Goal: Transaction & Acquisition: Purchase product/service

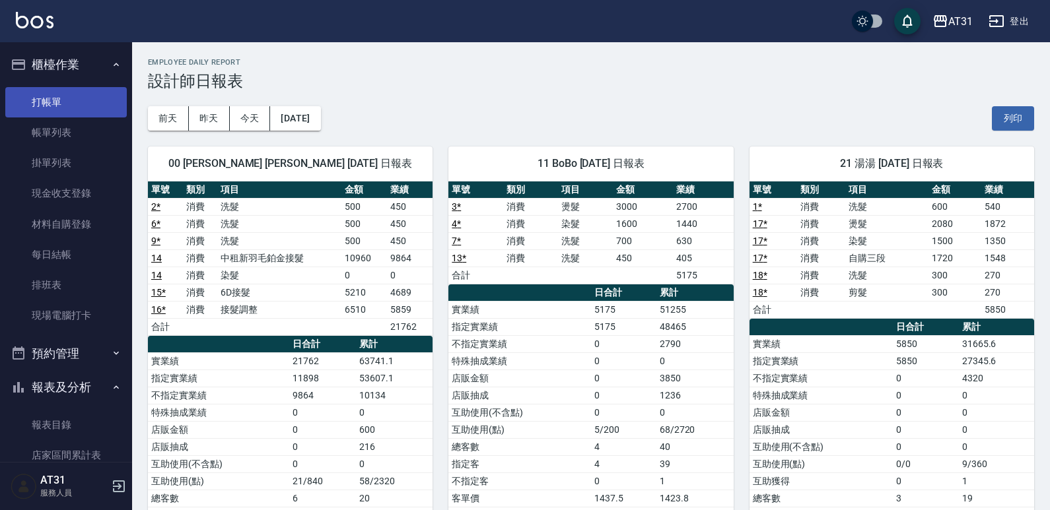
click at [75, 116] on link "打帳單" at bounding box center [66, 102] width 122 height 30
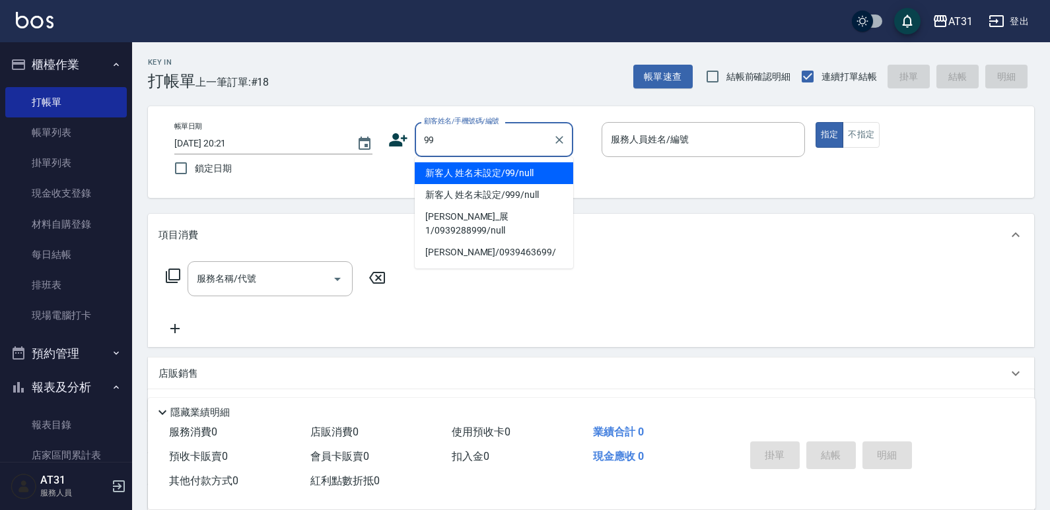
type input "新客人 姓名未設定/99/null"
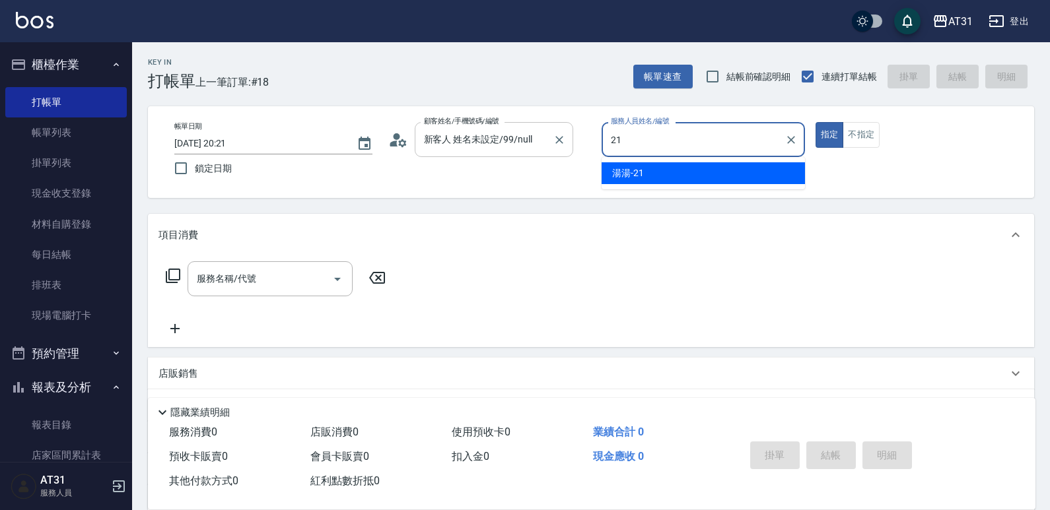
type input "湯湯-21"
type button "true"
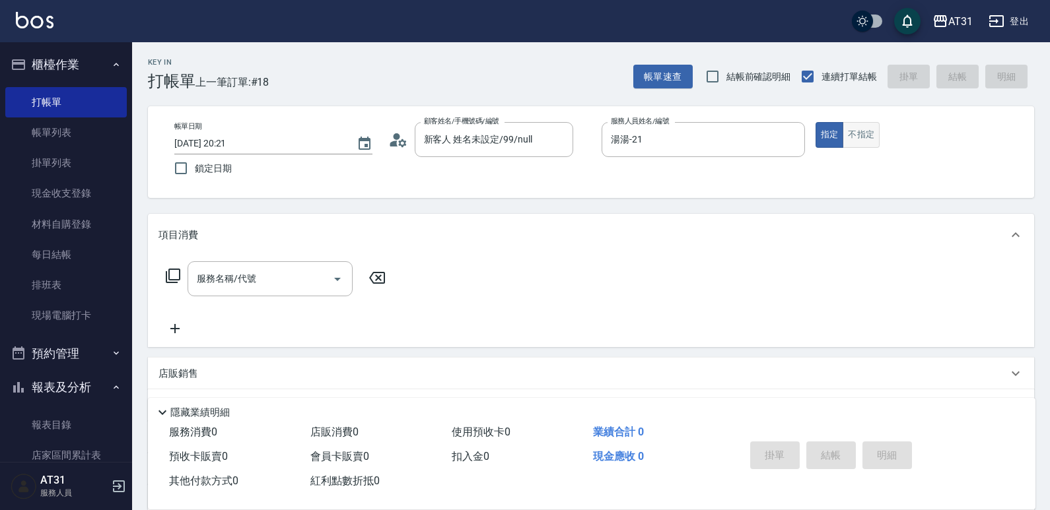
click at [857, 141] on button "不指定" at bounding box center [861, 135] width 37 height 26
click at [277, 290] on input "服務名稱/代號" at bounding box center [259, 278] width 133 height 23
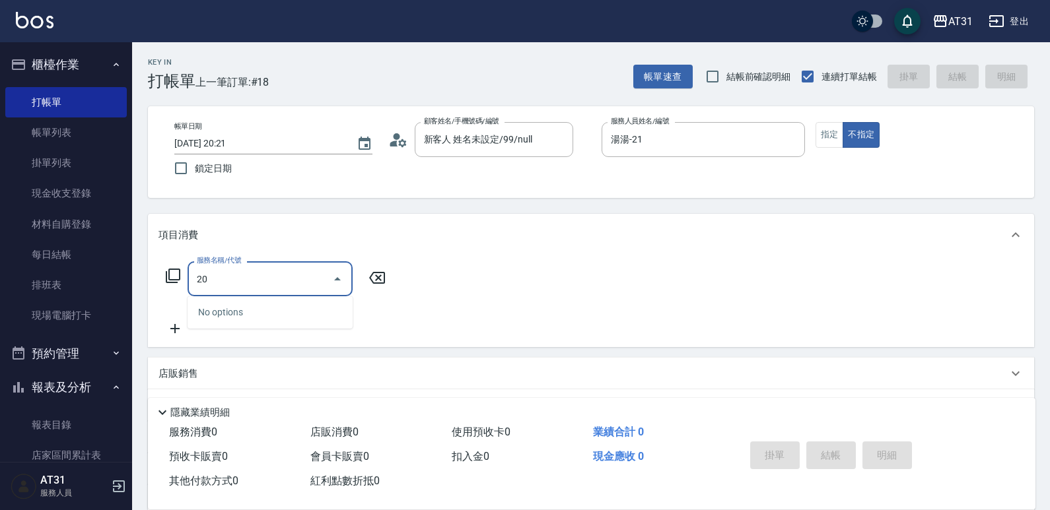
type input "201"
type input "20"
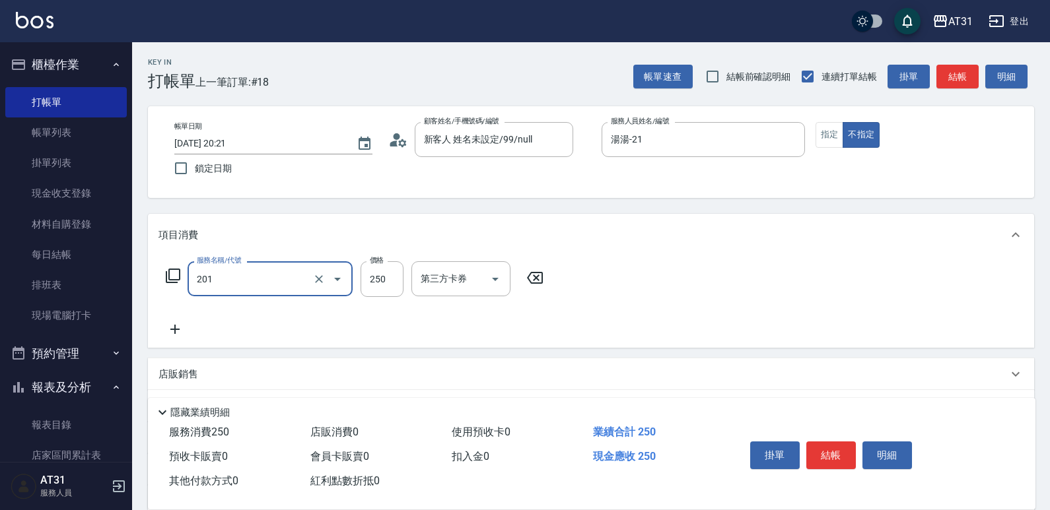
type input "洗髮(201)"
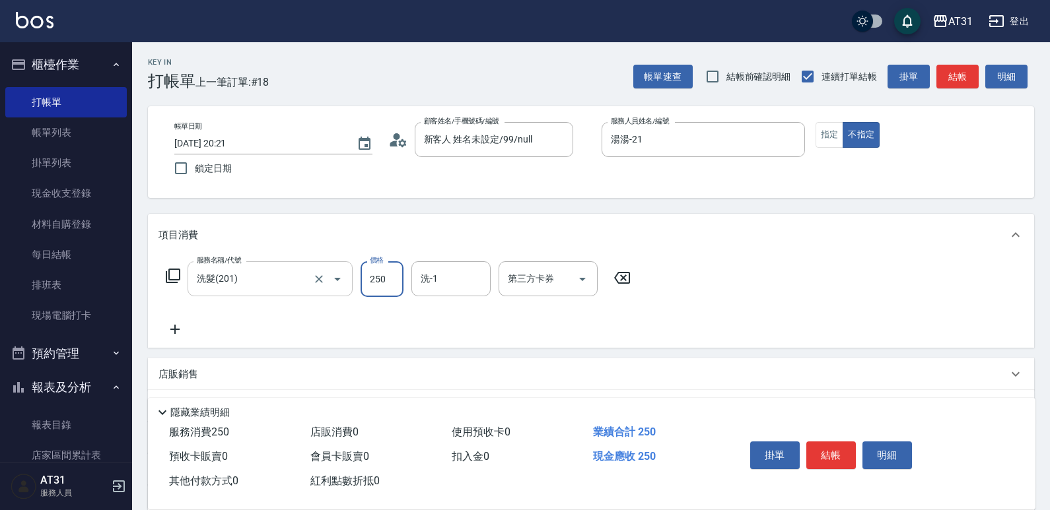
type input "0"
type input "40"
type input "400"
type input "[PERSON_NAME]-49"
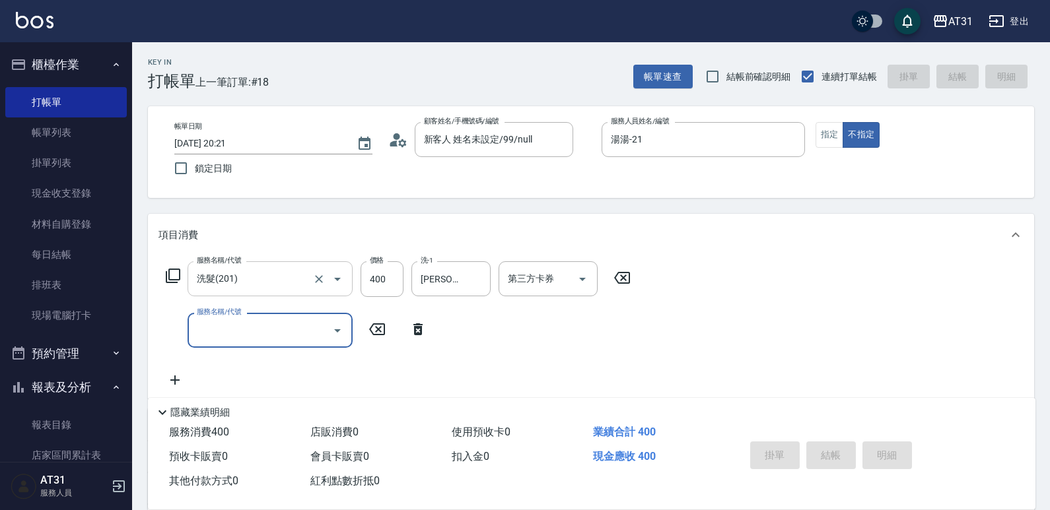
type input "0"
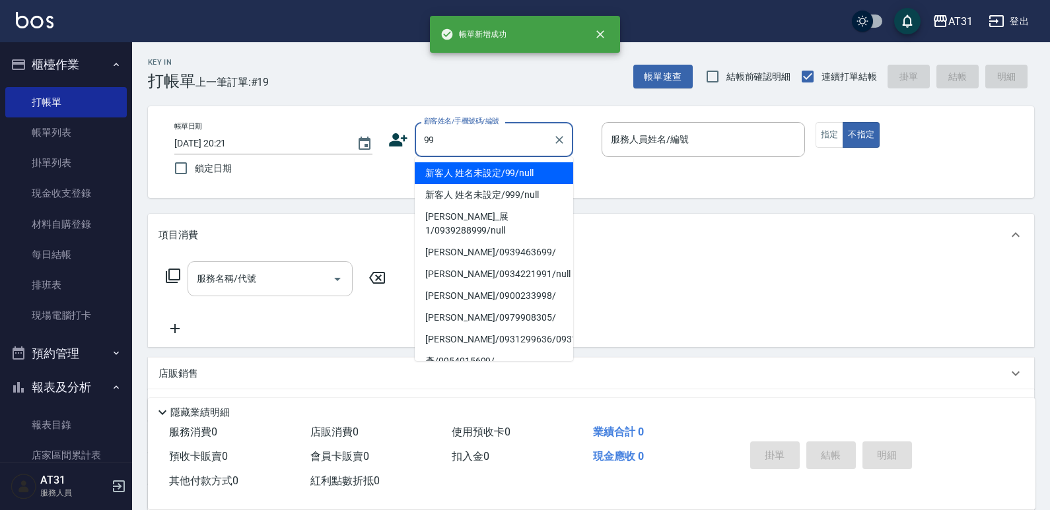
type input "新客人 姓名未設定/99/null"
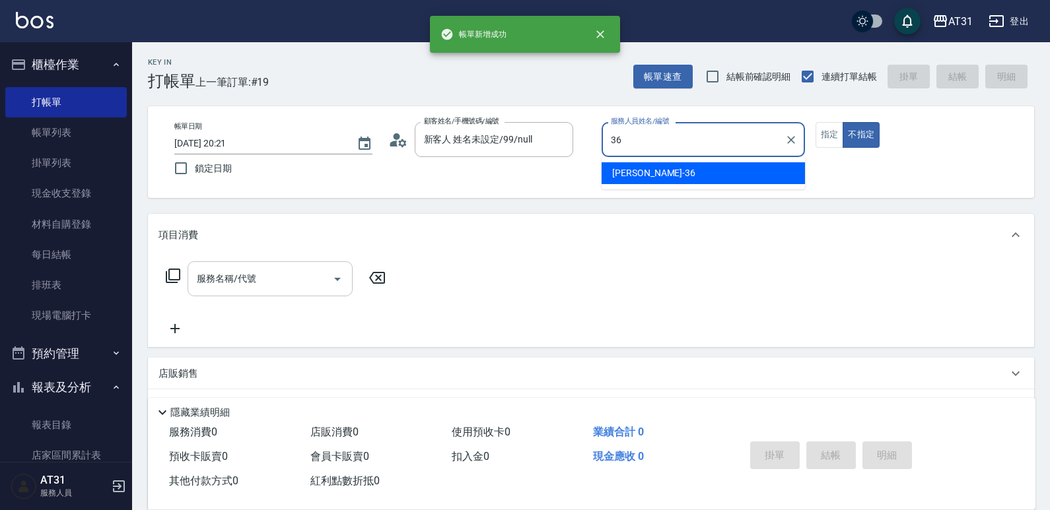
type input "[PERSON_NAME]-36"
type button "false"
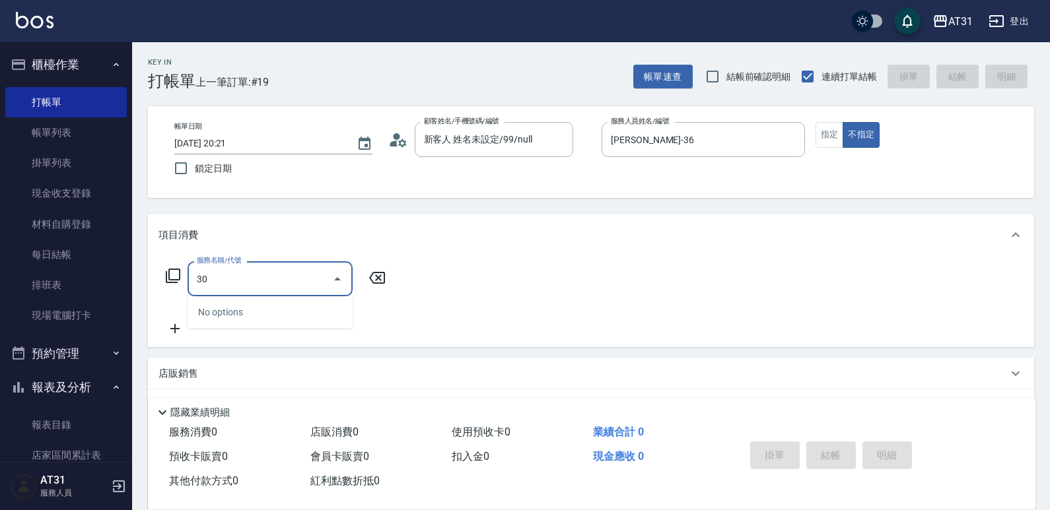
type input "301"
type input "160"
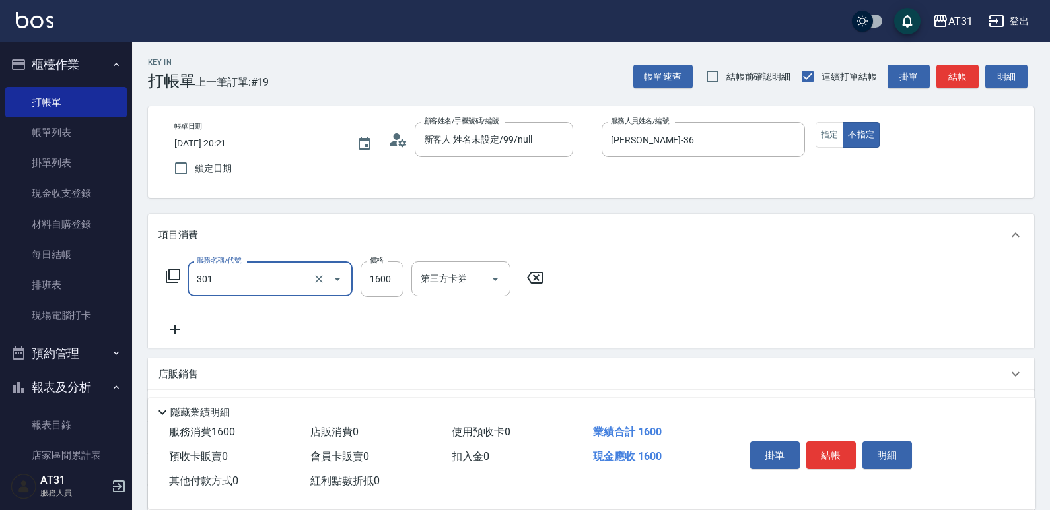
type input "燙髮(301)"
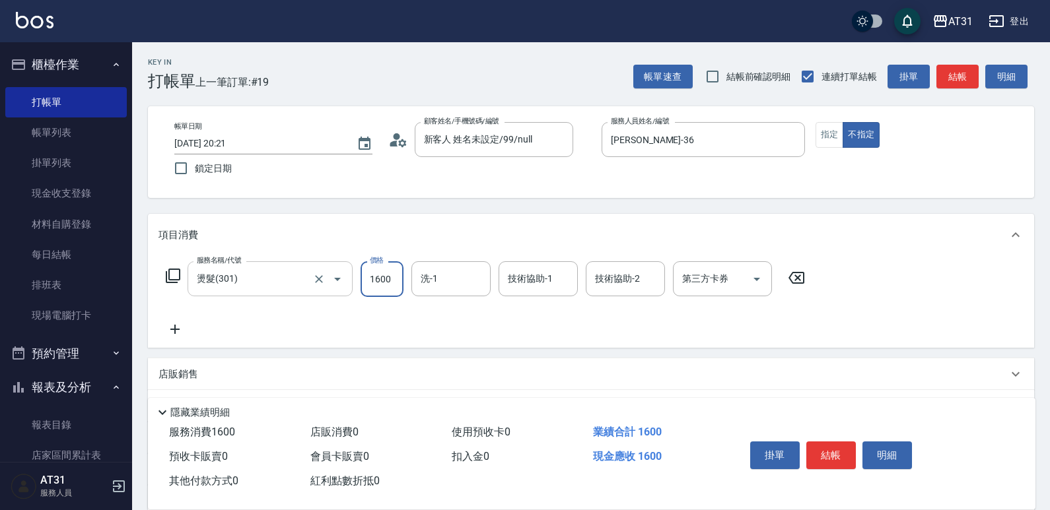
type input "0"
type input "18"
type input "10"
type input "180"
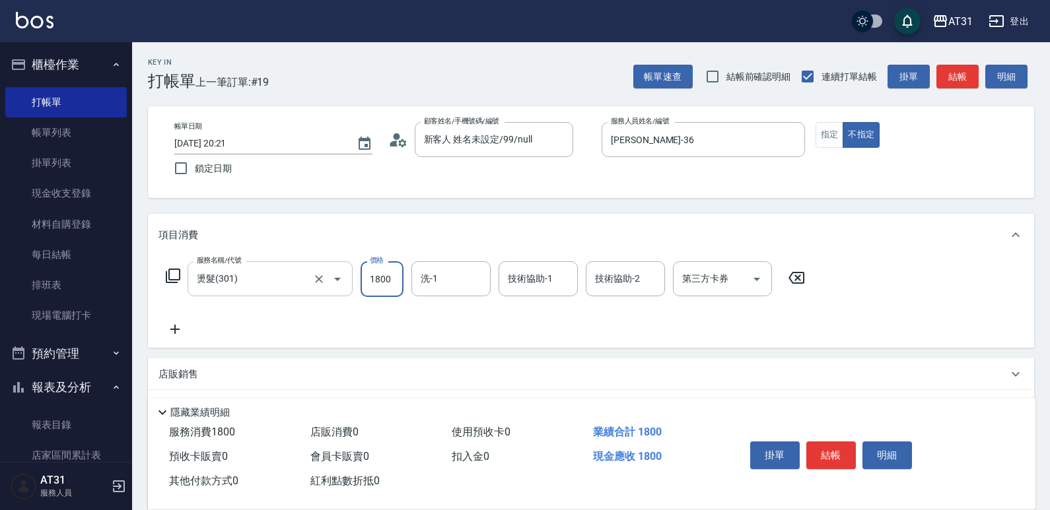
type input "1800"
type input "[PERSON_NAME]-46"
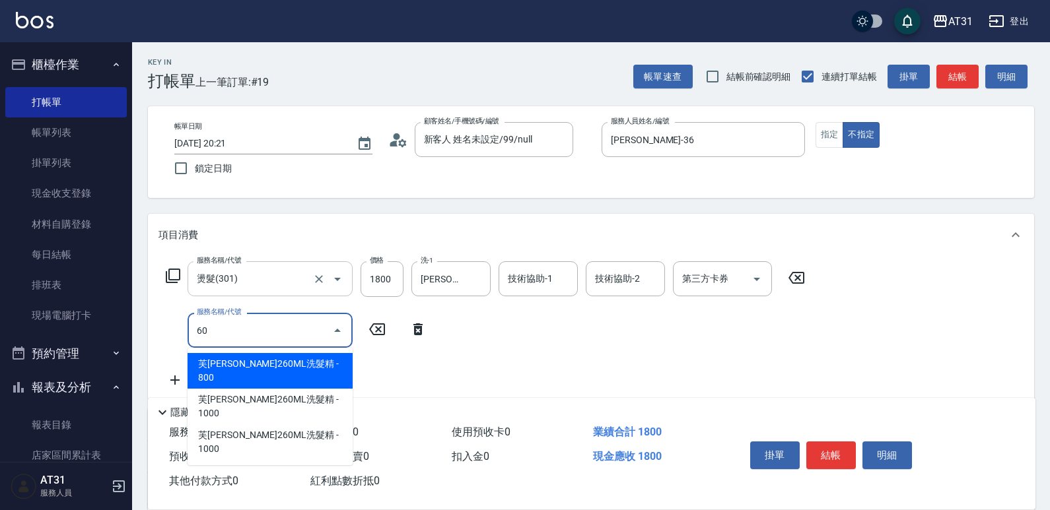
type input "601"
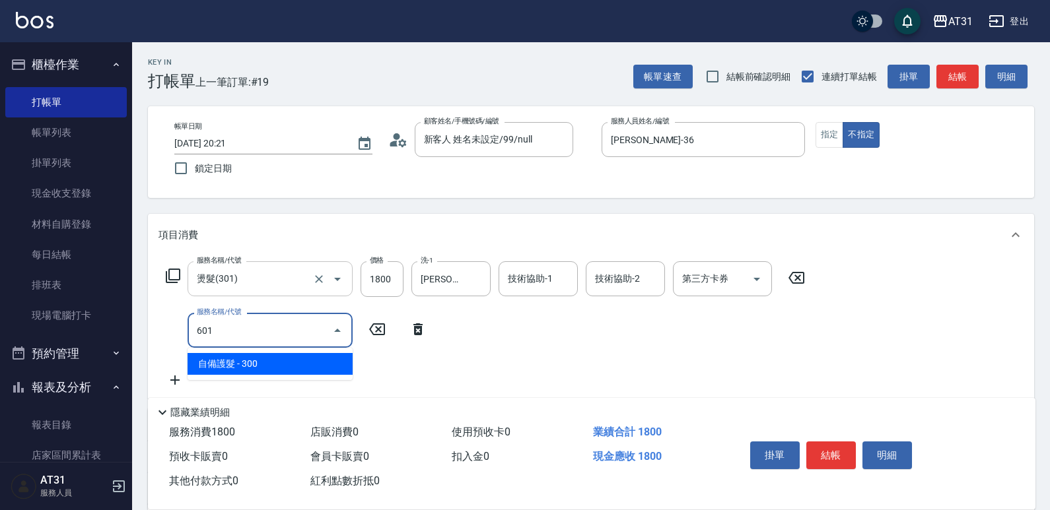
type input "210"
type input "自備護髮(601)"
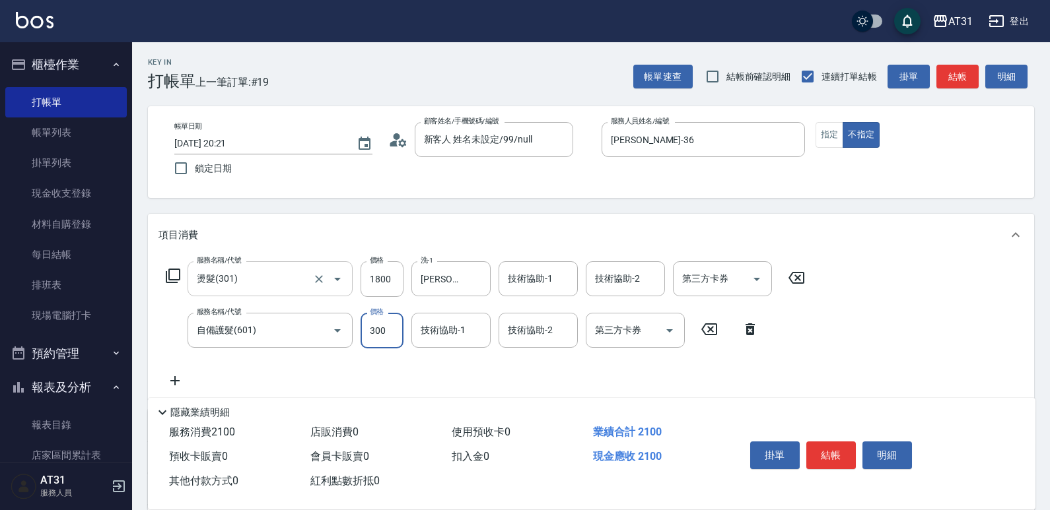
type input "180"
type input "50"
type input "230"
type input "500"
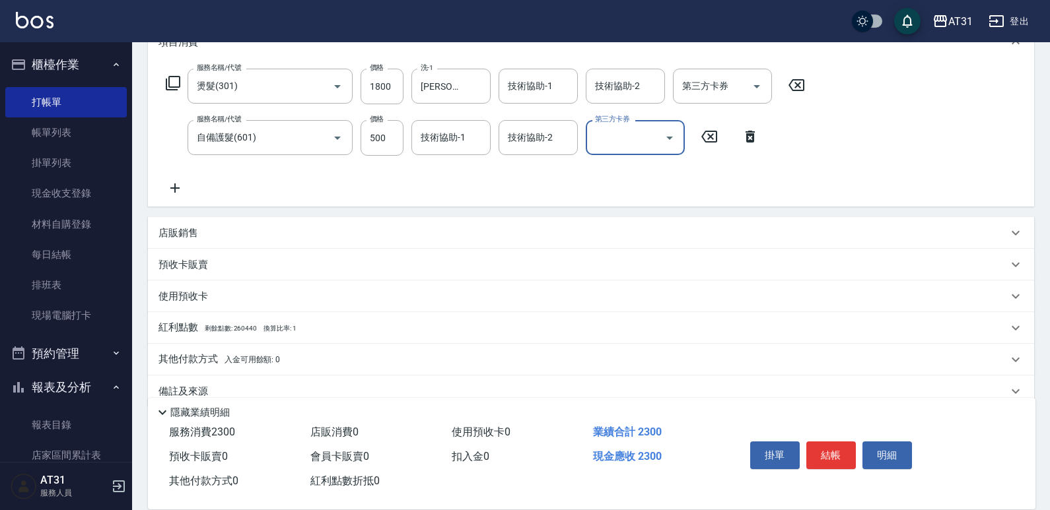
scroll to position [217, 0]
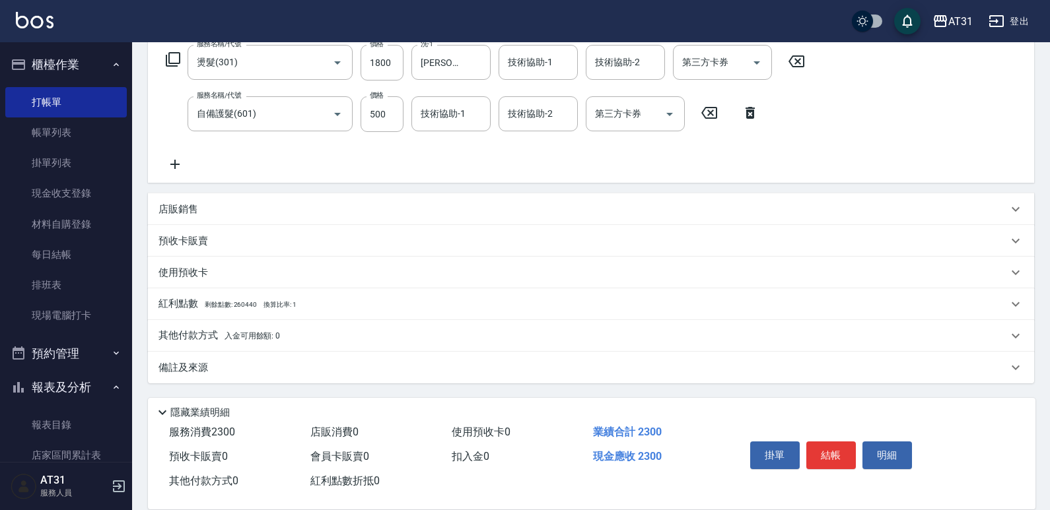
click at [217, 339] on p "其他付款方式 入金可用餘額: 0" at bounding box center [219, 336] width 122 height 15
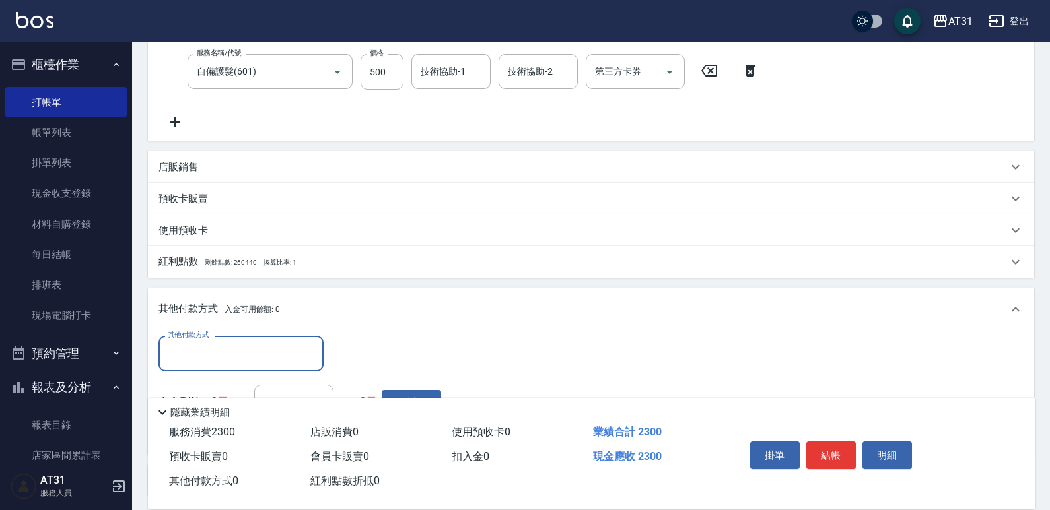
scroll to position [283, 0]
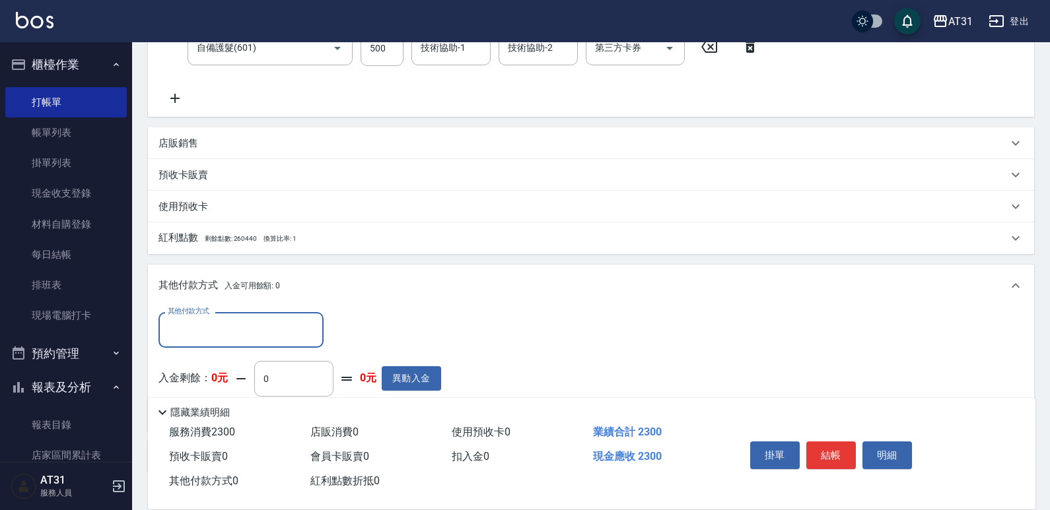
click at [225, 327] on input "其他付款方式" at bounding box center [240, 329] width 153 height 23
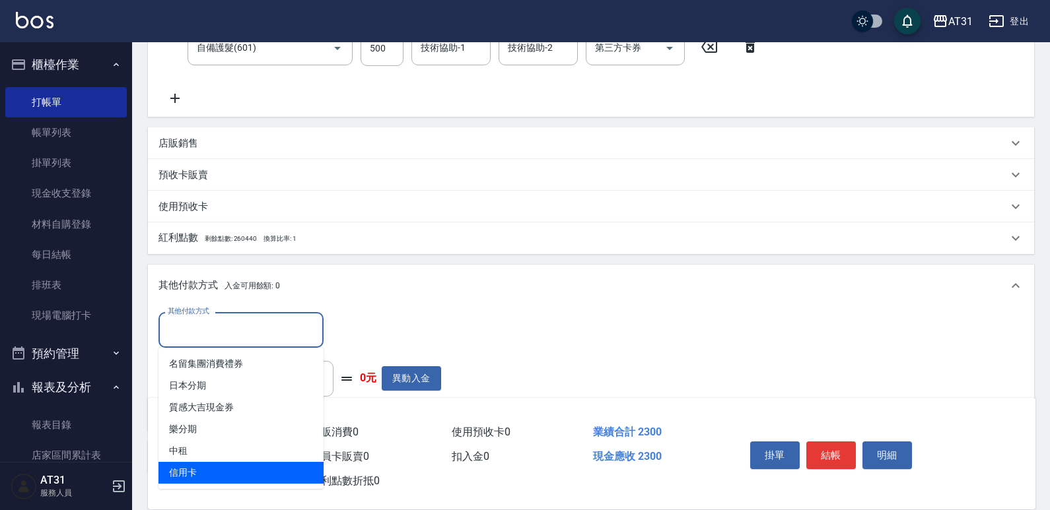
click at [271, 475] on span "信用卡" at bounding box center [240, 473] width 165 height 22
type input "信用卡"
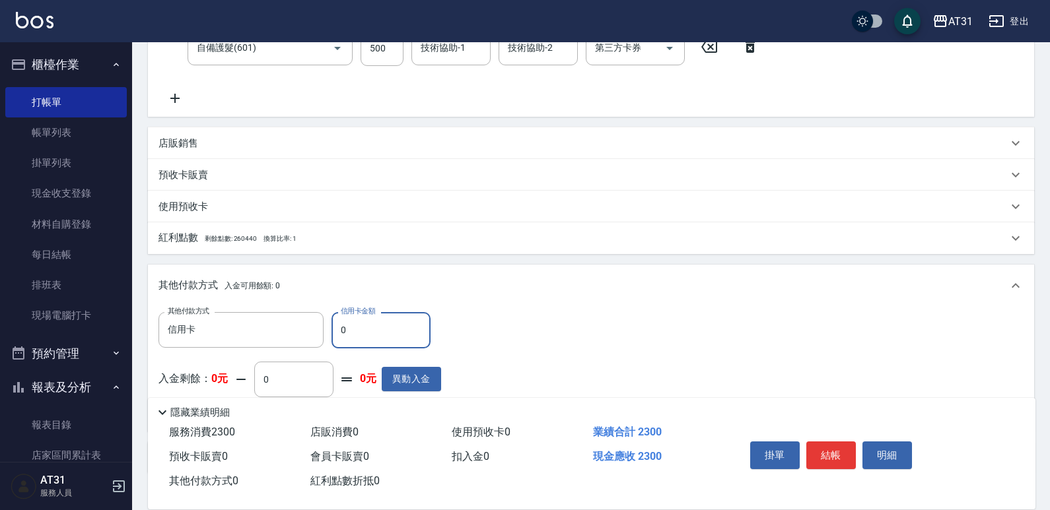
drag, startPoint x: 348, startPoint y: 341, endPoint x: 328, endPoint y: 341, distance: 19.8
click at [328, 341] on div "其他付款方式 信用卡 其他付款方式 信用卡金額 0 信用卡金額" at bounding box center [299, 330] width 283 height 36
type input "2"
type input "220"
type input "230"
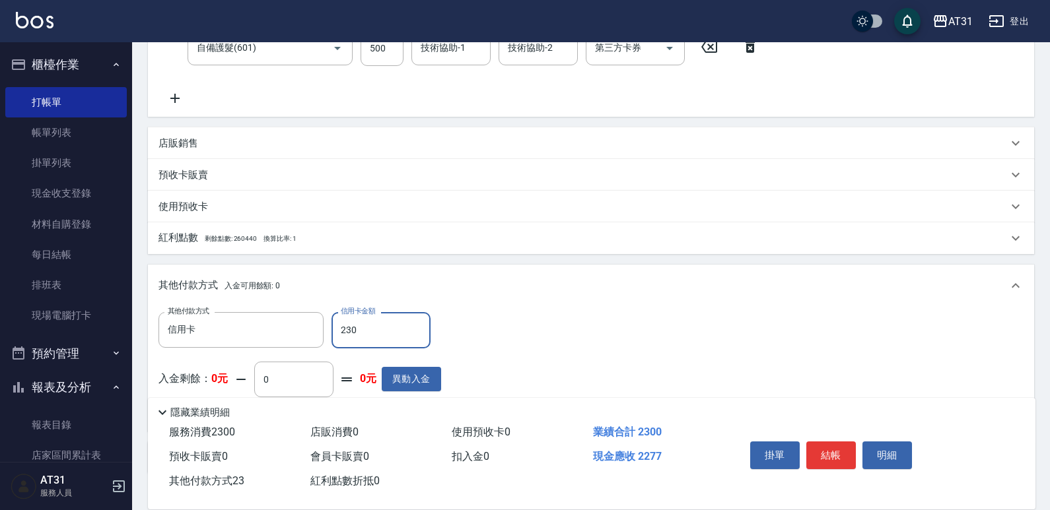
type input "0"
type input "2300"
click at [769, 454] on button "掛單" at bounding box center [775, 456] width 50 height 28
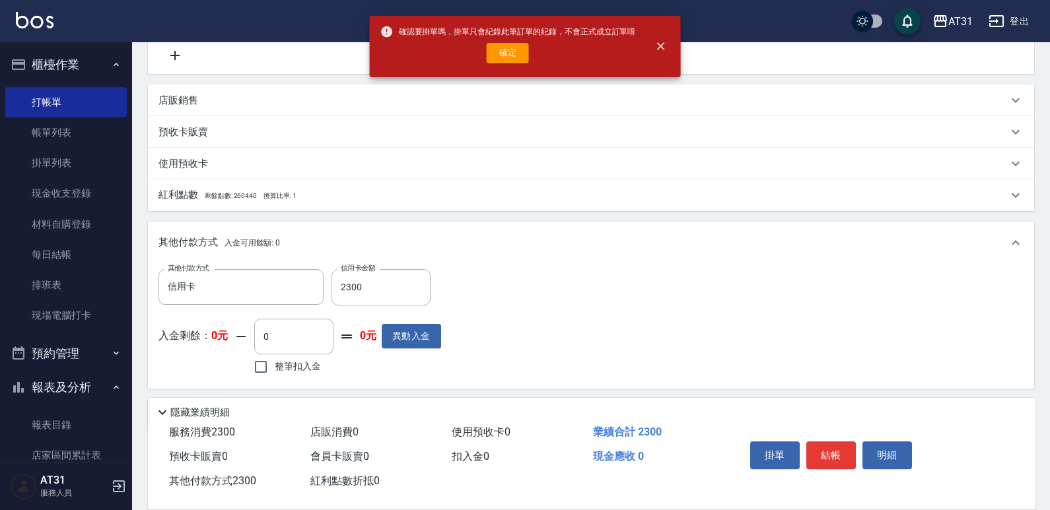
scroll to position [349, 0]
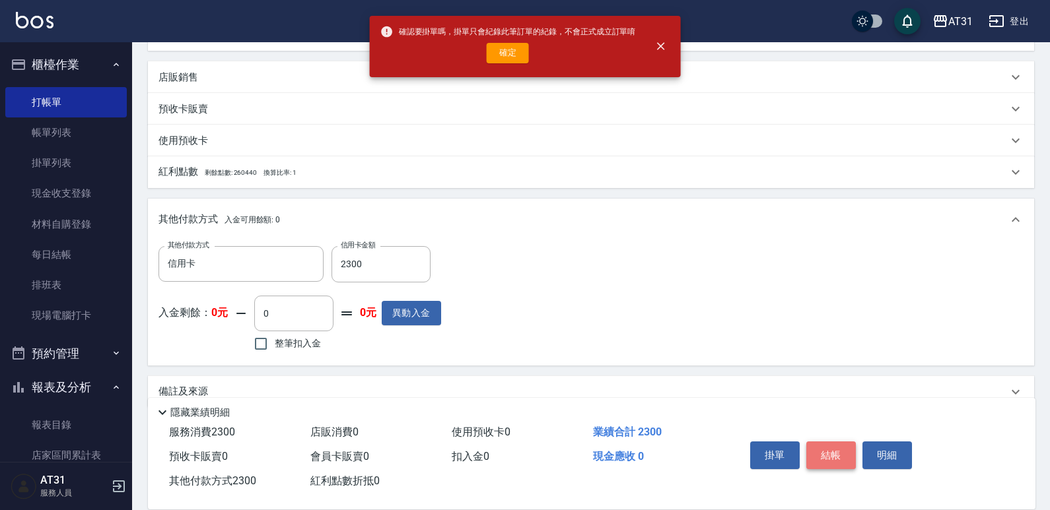
click at [823, 444] on button "結帳" at bounding box center [831, 456] width 50 height 28
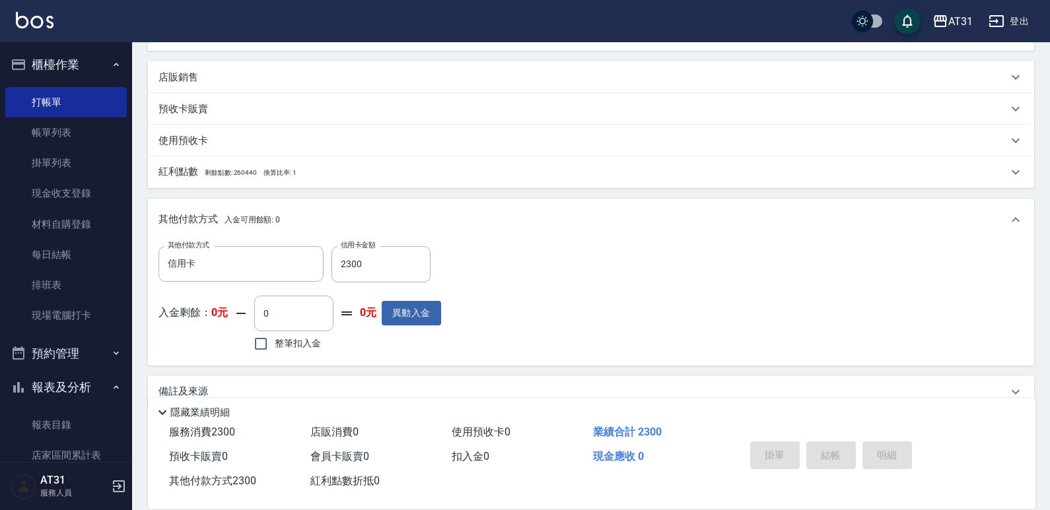
type input "[DATE] 20:22"
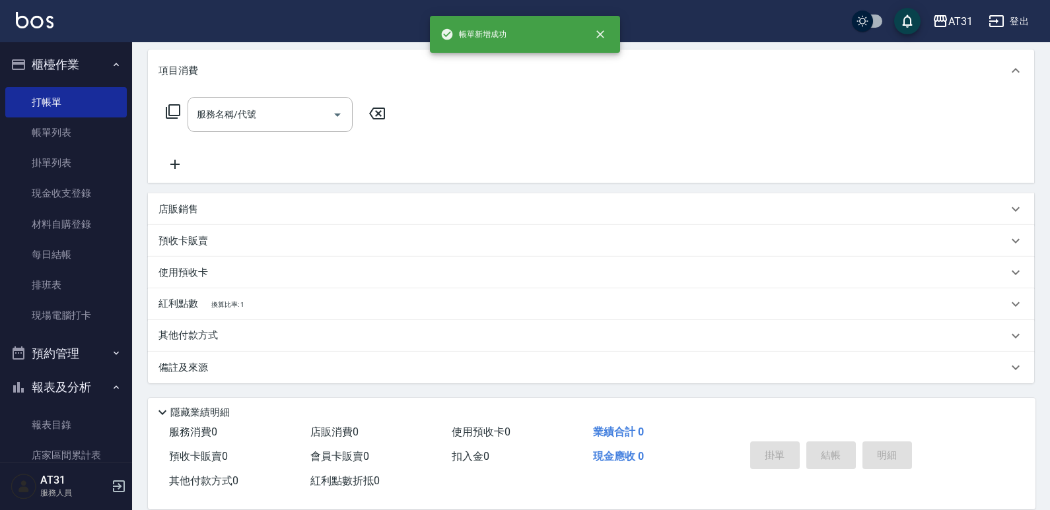
scroll to position [0, 0]
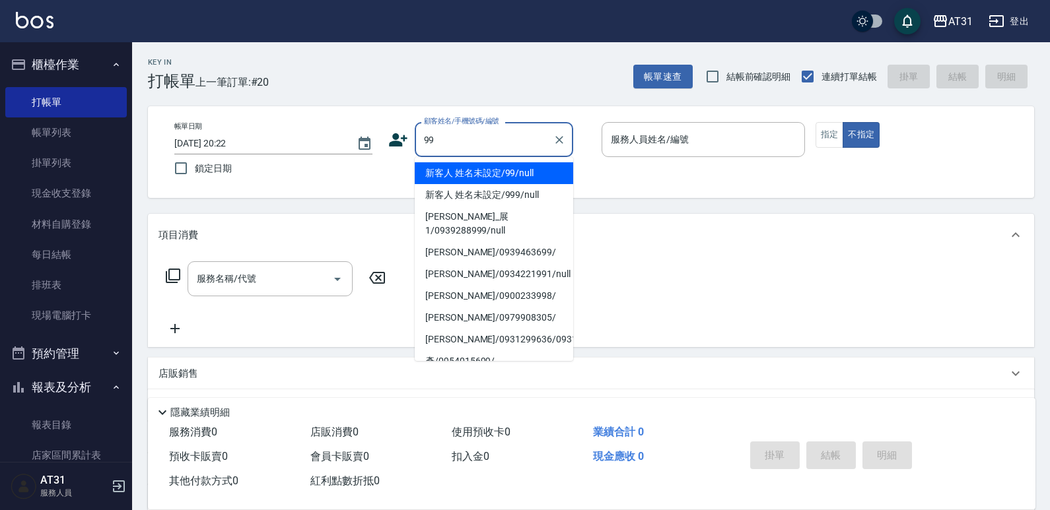
type input "99"
type input "0"
type input "新客人 姓名未設定/99/null"
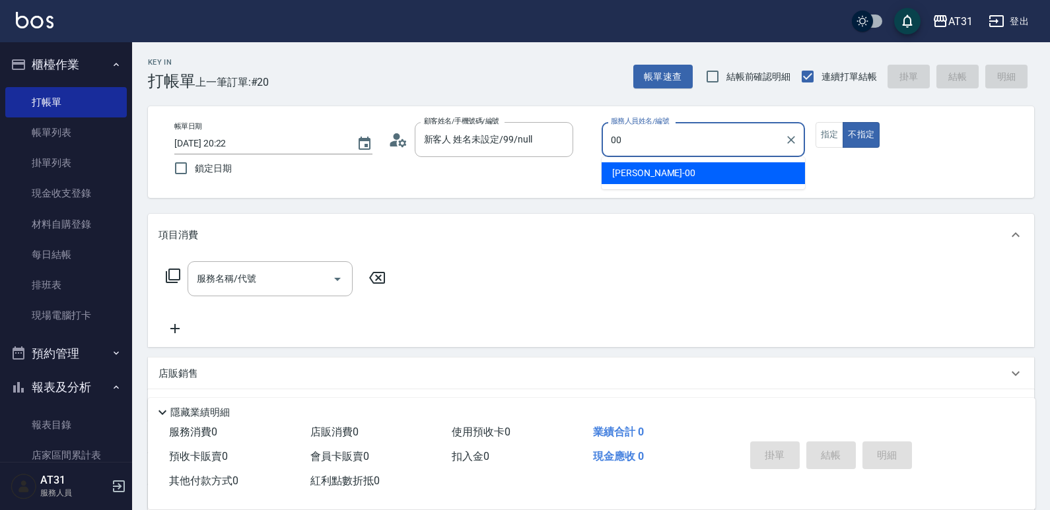
type input "[PERSON_NAME]-00"
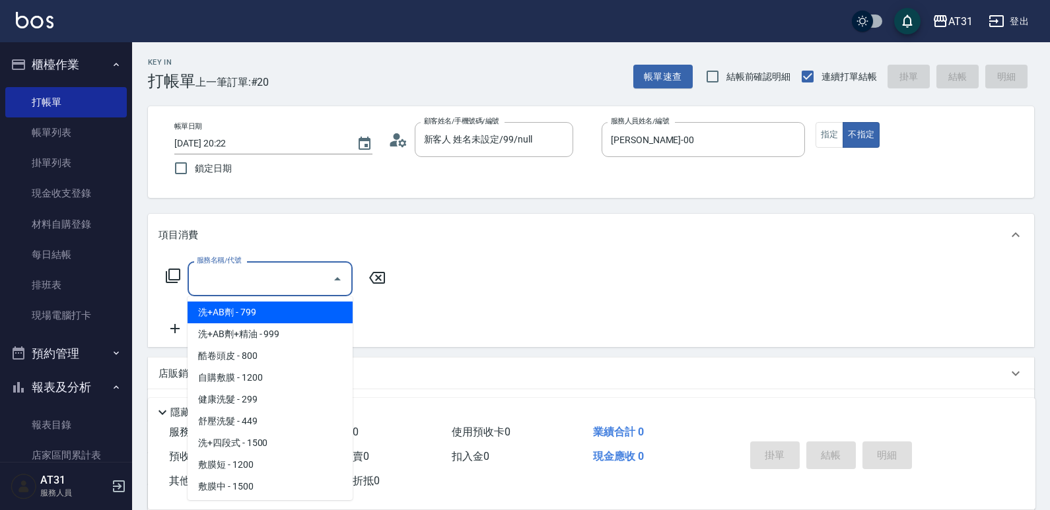
click at [273, 271] on input "服務名稱/代號" at bounding box center [259, 278] width 133 height 23
type input "6"
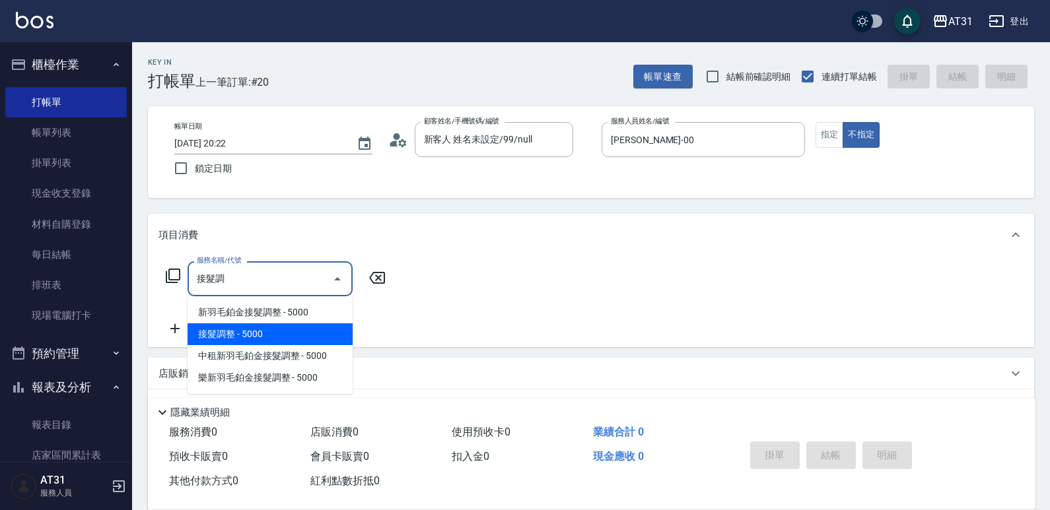
click at [292, 336] on span "接髮調整 - 5000" at bounding box center [270, 335] width 165 height 22
type input "接髮調整(725)"
type input "500"
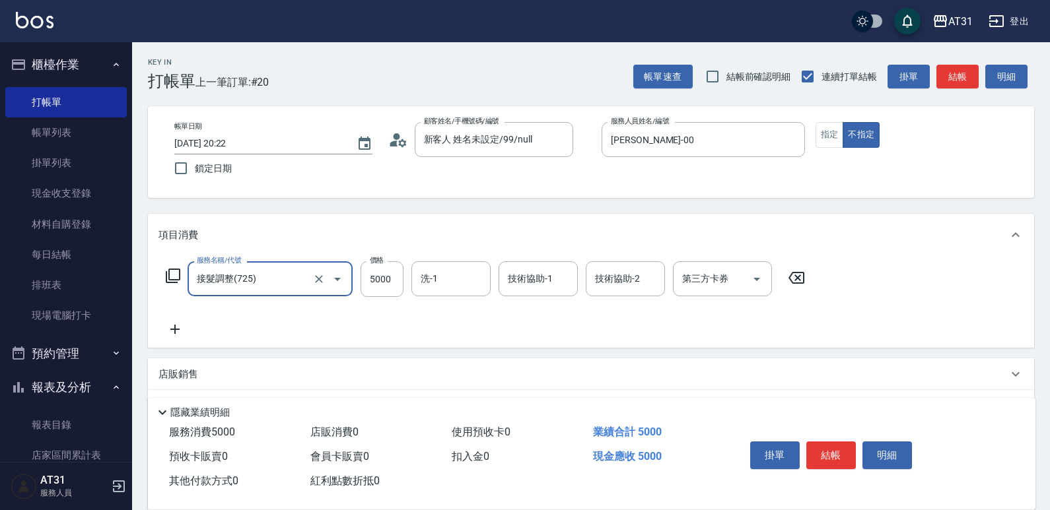
type input "接髮調整(725)"
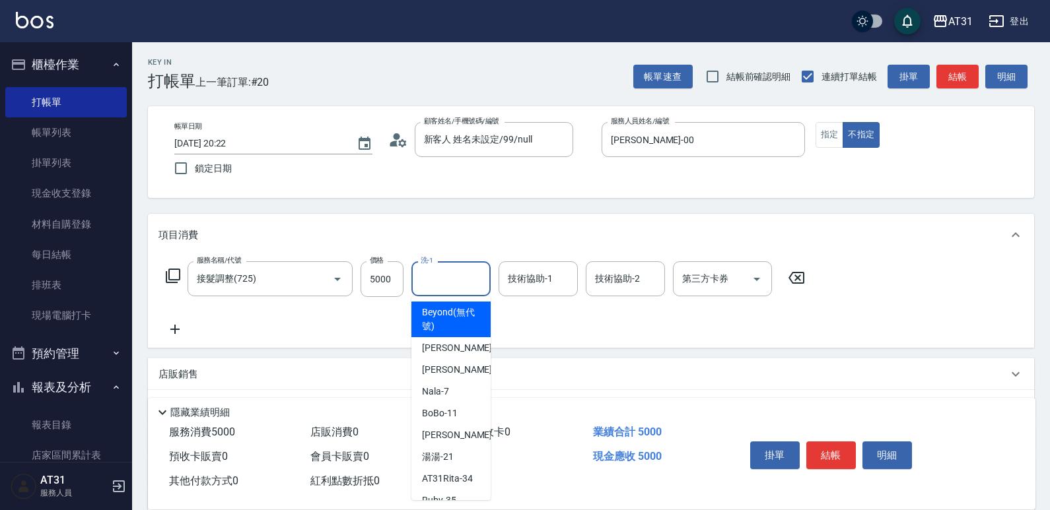
click at [437, 274] on input "洗-1" at bounding box center [450, 278] width 67 height 23
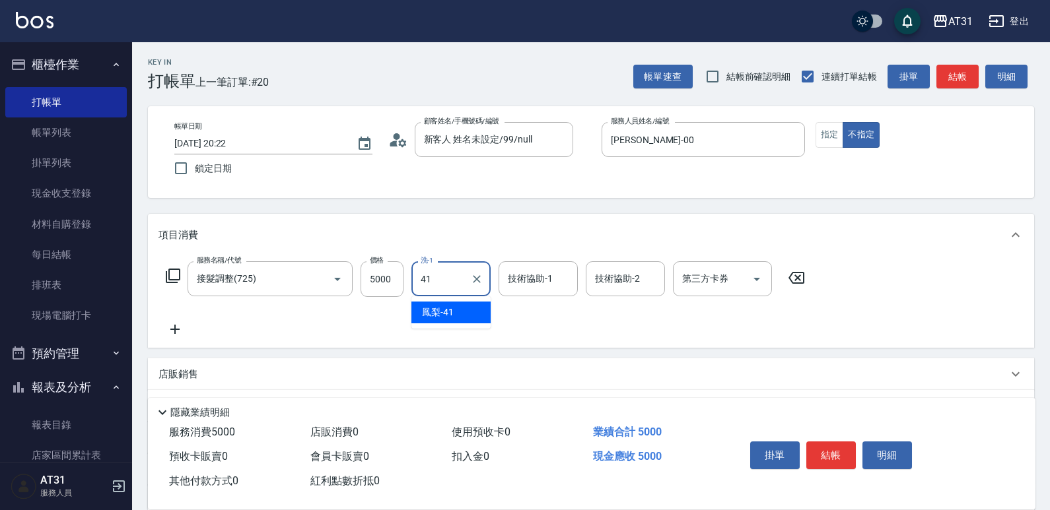
type input "鳳梨-41"
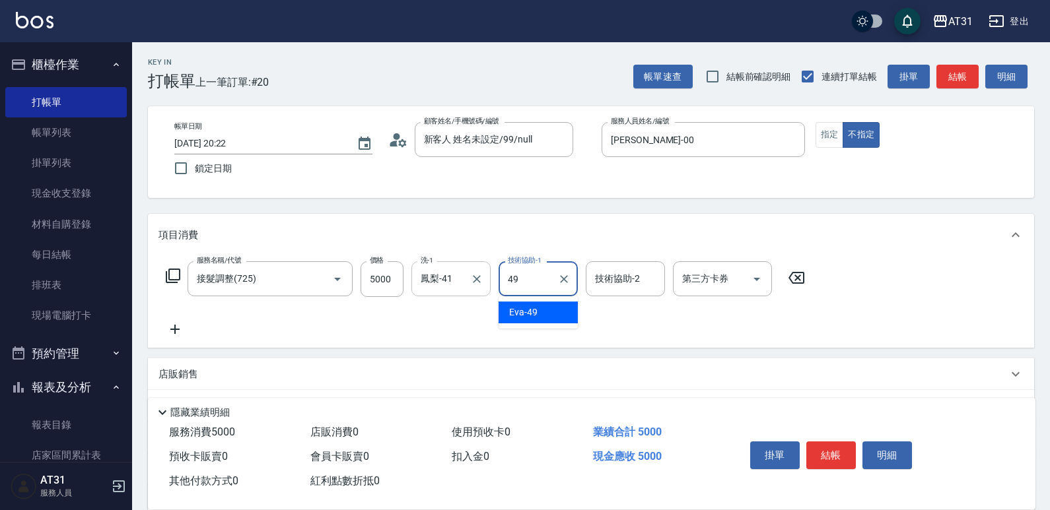
type input "[PERSON_NAME]-49"
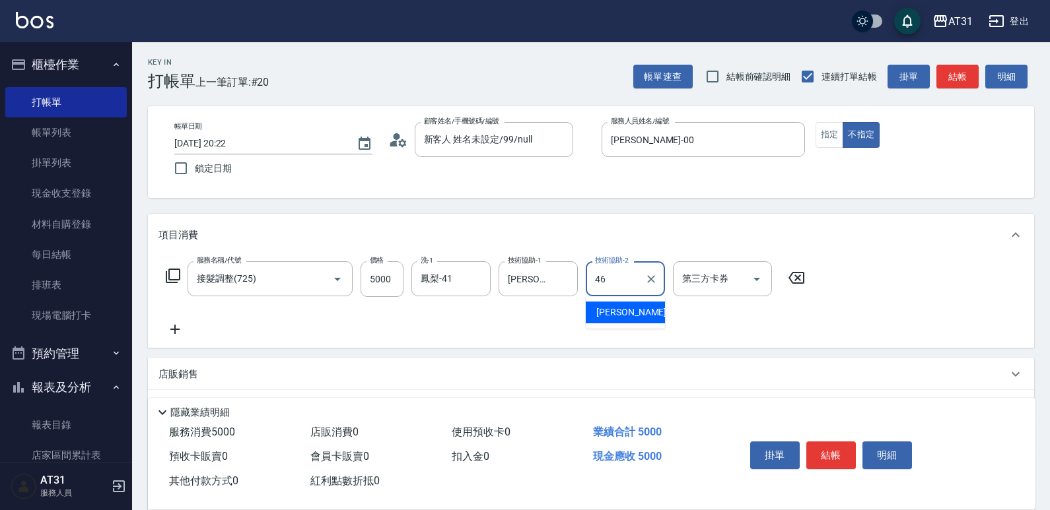
type input "[PERSON_NAME]-46"
click at [173, 339] on div "服務名稱/代號 接髮調整(725) 服務名稱/代號 價格 5000 價格 洗-1 鳳梨-41 洗-1 技術協助-1 [PERSON_NAME]-49 技術協助…" at bounding box center [591, 302] width 886 height 92
click at [176, 333] on icon at bounding box center [174, 329] width 9 height 9
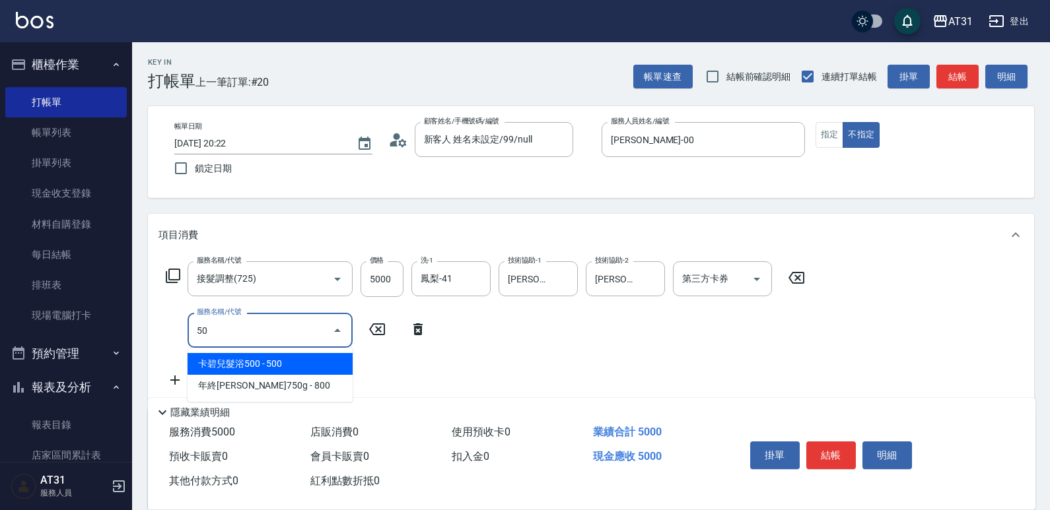
type input "501"
type input "660"
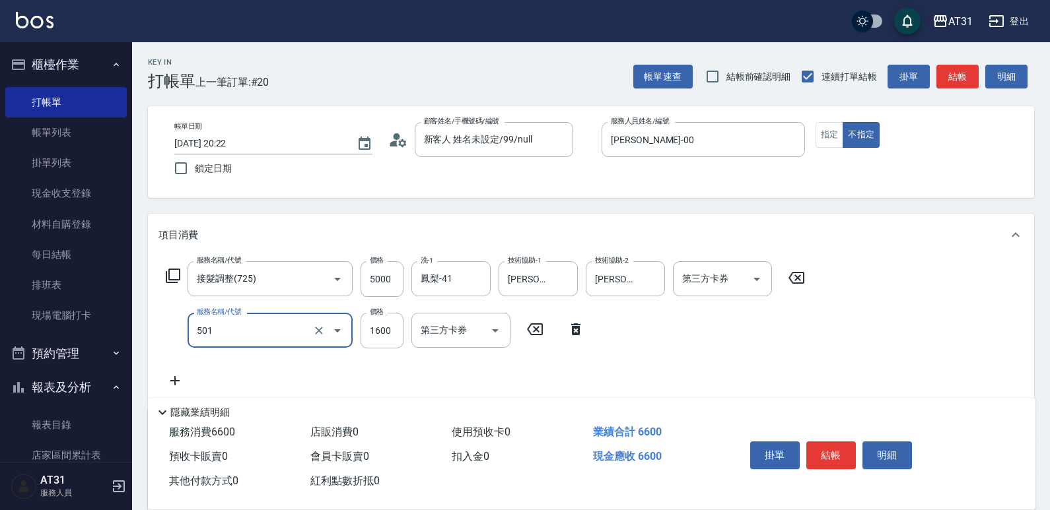
type input "染髮(501)"
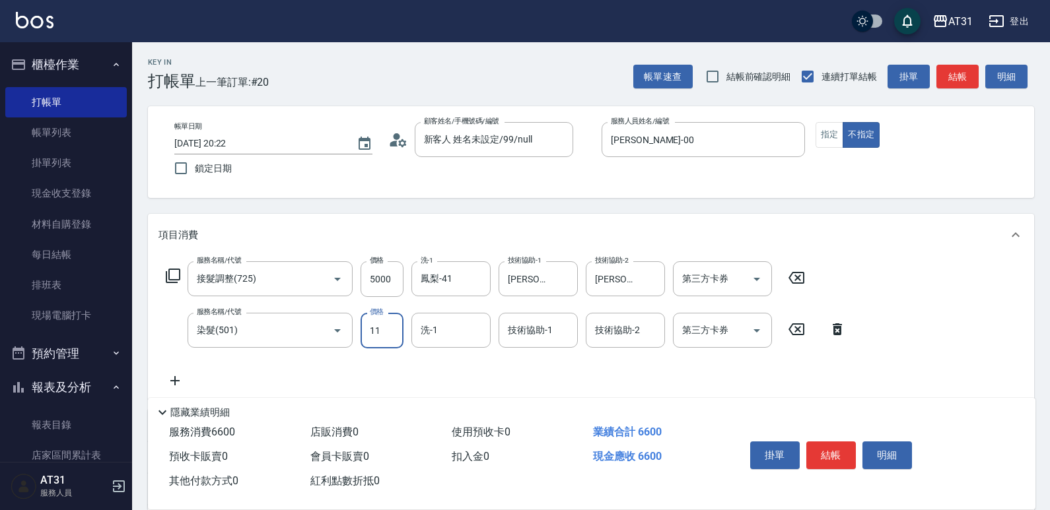
type input "11"
type input "500"
click at [358, 328] on div "服務名稱/代號 染髮(501) 服務名稱/代號 價格 11 價格 洗-1 洗-1 技術協助-1 技術協助-1 技術協助-2 技術協助-2 第三方卡券 第三方卡券" at bounding box center [505, 331] width 695 height 36
click at [377, 329] on input "11" at bounding box center [382, 331] width 43 height 36
type input "80"
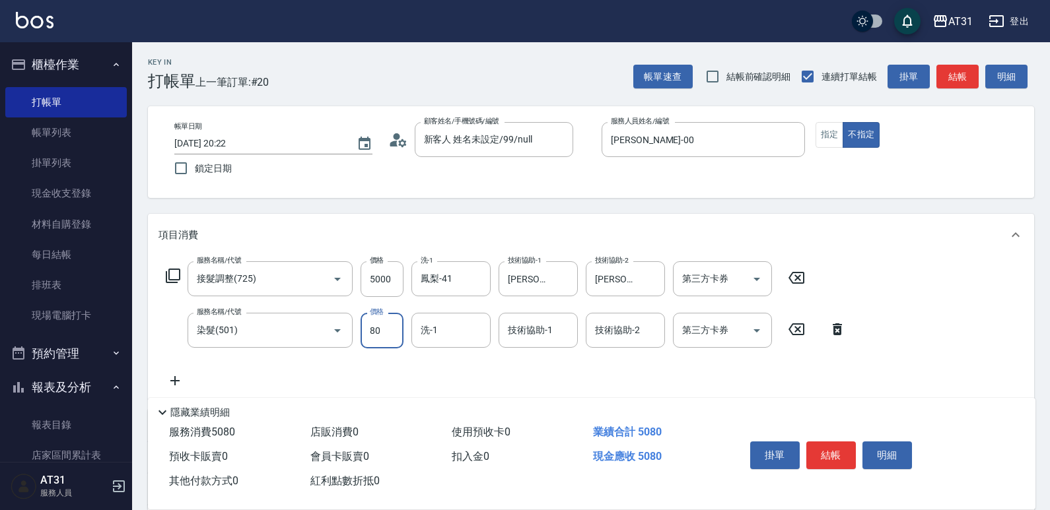
type input "580"
type input "800"
drag, startPoint x: 463, startPoint y: 322, endPoint x: 529, endPoint y: 319, distance: 66.1
click at [511, 318] on div "服務名稱/代號 染髮(501) 服務名稱/代號 價格 800 價格 洗-1 洗-1 技術協助-1 技術協助-1 技術協助-2 技術協助-2 第三方卡券 第三方…" at bounding box center [505, 331] width 695 height 36
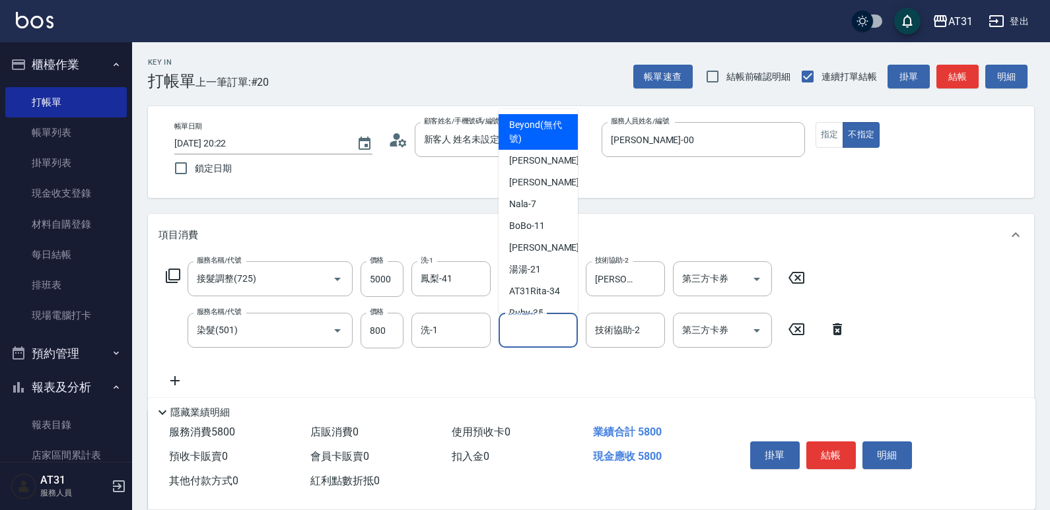
click at [557, 325] on input "技術協助-1" at bounding box center [538, 330] width 67 height 23
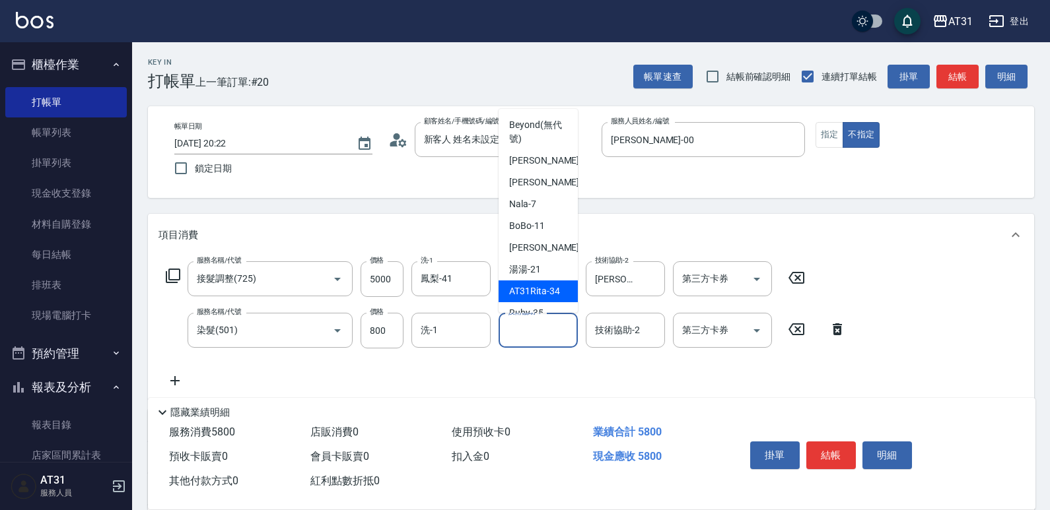
scroll to position [132, 0]
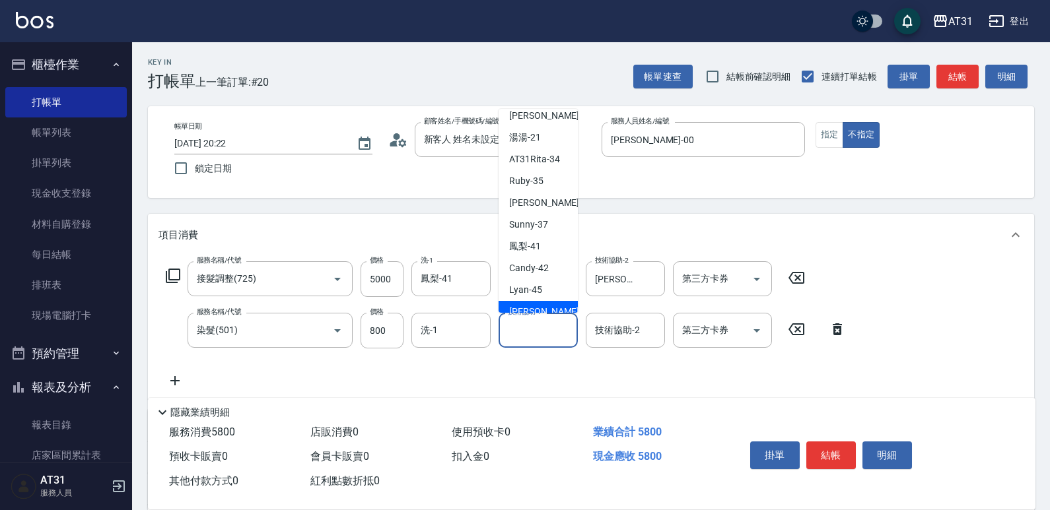
click at [531, 330] on input "技術協助-1" at bounding box center [538, 330] width 67 height 23
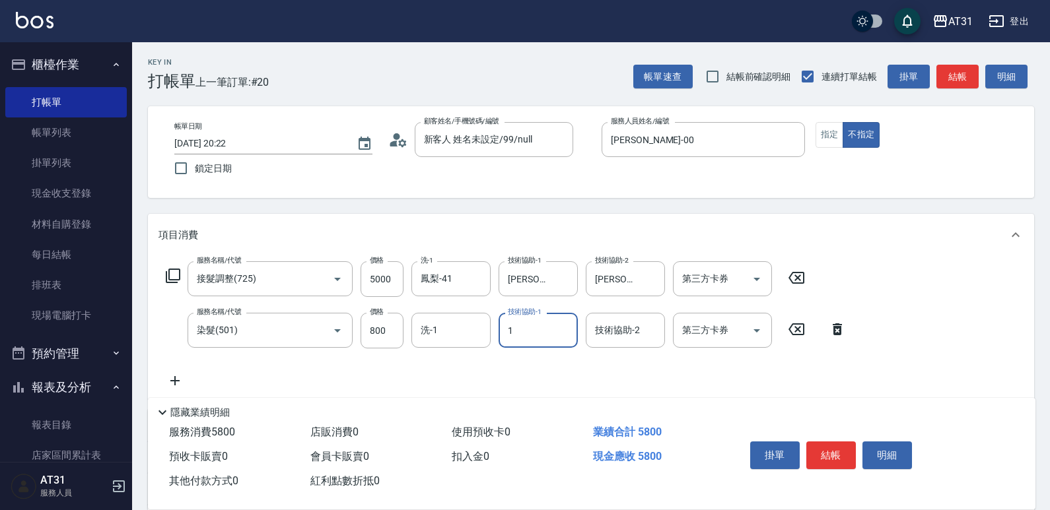
type input "1"
type input "4"
type input "AT31Rita-34"
click at [559, 333] on icon "Clear" at bounding box center [563, 330] width 13 height 13
type input "441"
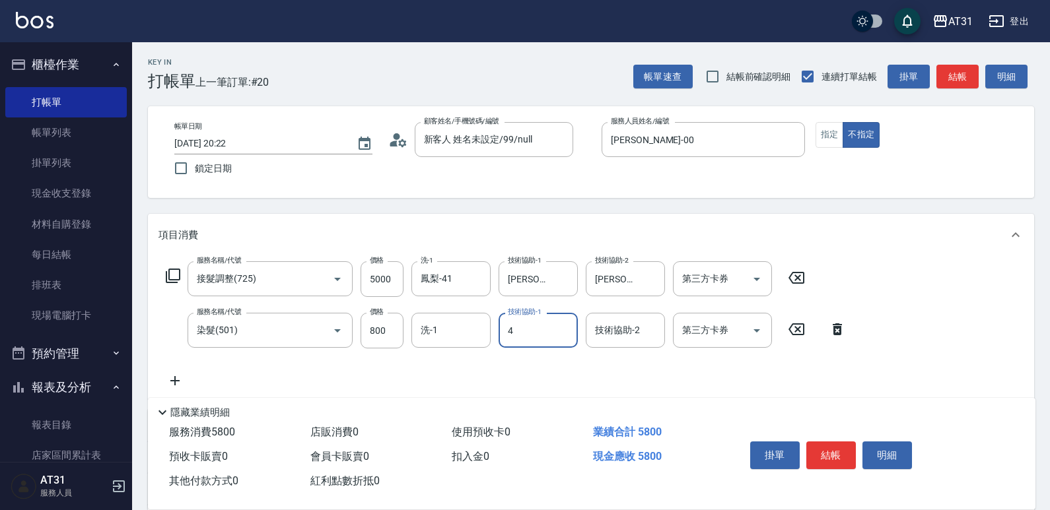
scroll to position [0, 0]
click at [528, 369] on span "鳳梨 -41" at bounding box center [525, 364] width 32 height 14
type input "鳳梨-41"
click at [829, 141] on button "指定" at bounding box center [830, 135] width 28 height 26
click at [827, 448] on button "結帳" at bounding box center [831, 456] width 50 height 28
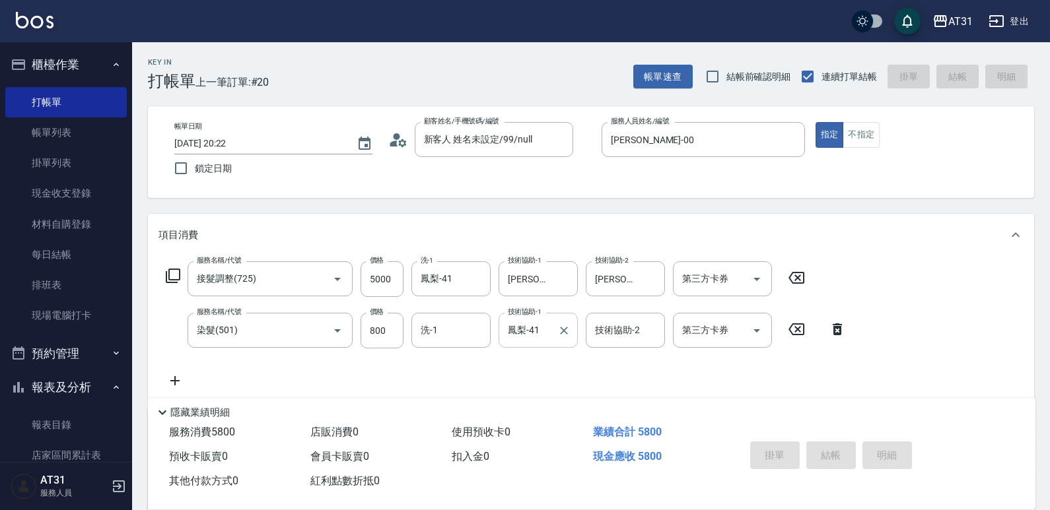
type input "[DATE] 20:23"
type input "0"
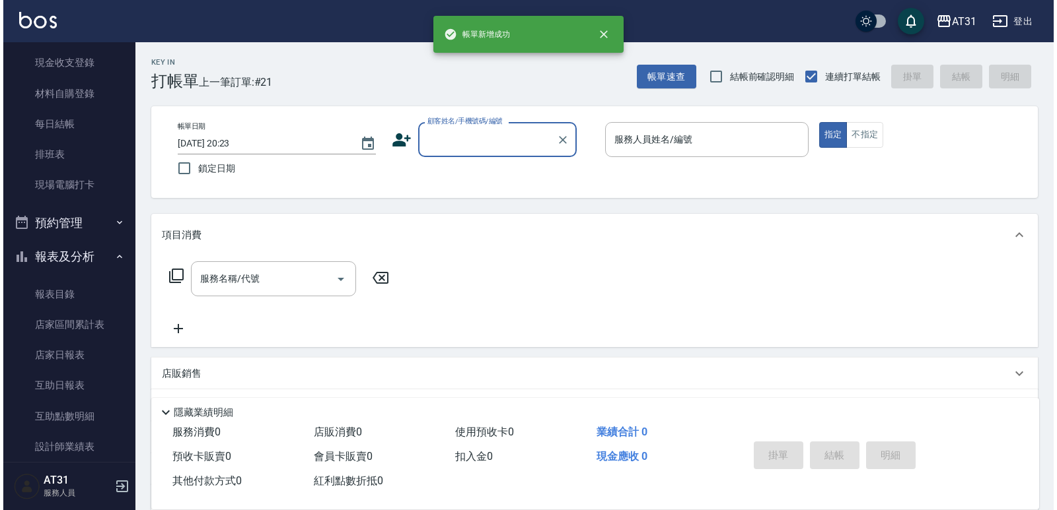
scroll to position [132, 0]
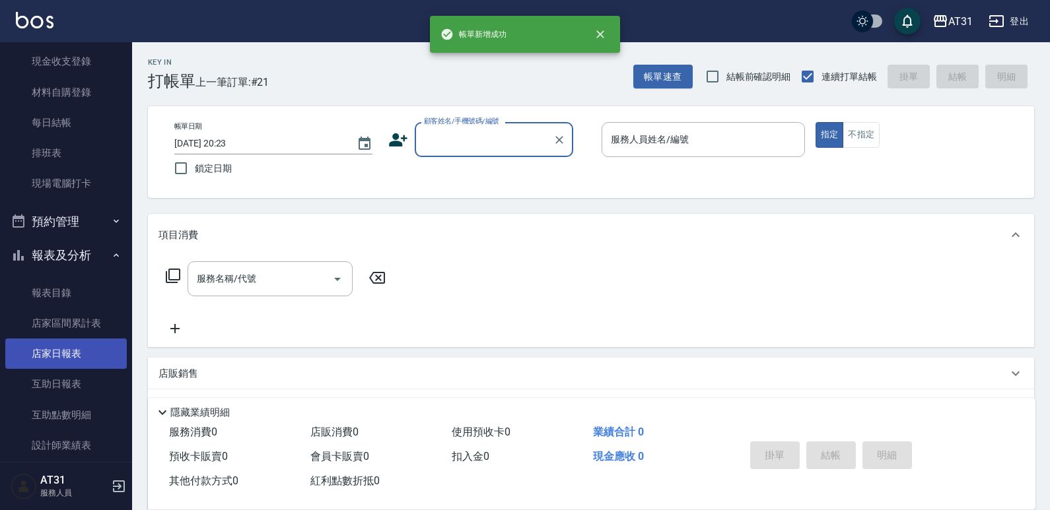
click at [79, 367] on link "店家日報表" at bounding box center [66, 354] width 122 height 30
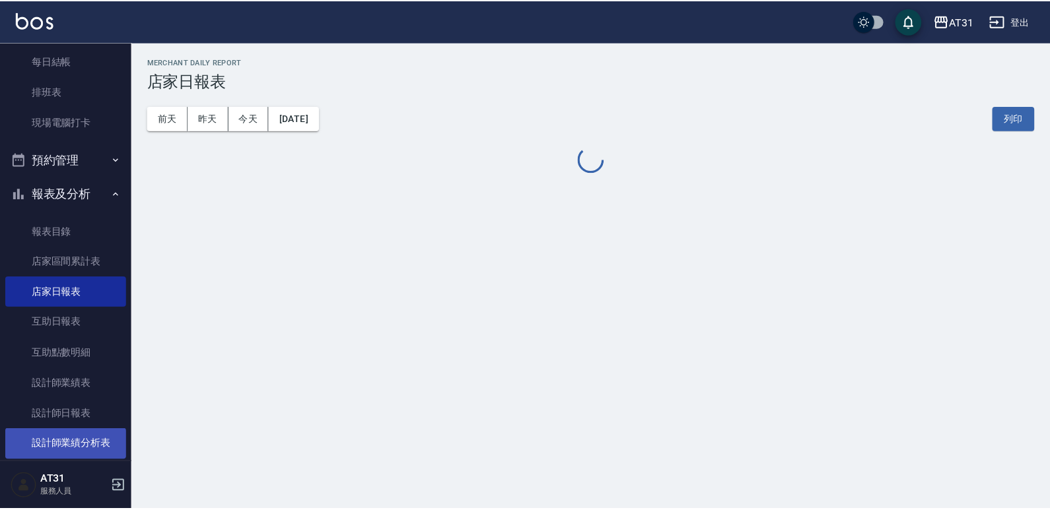
scroll to position [264, 0]
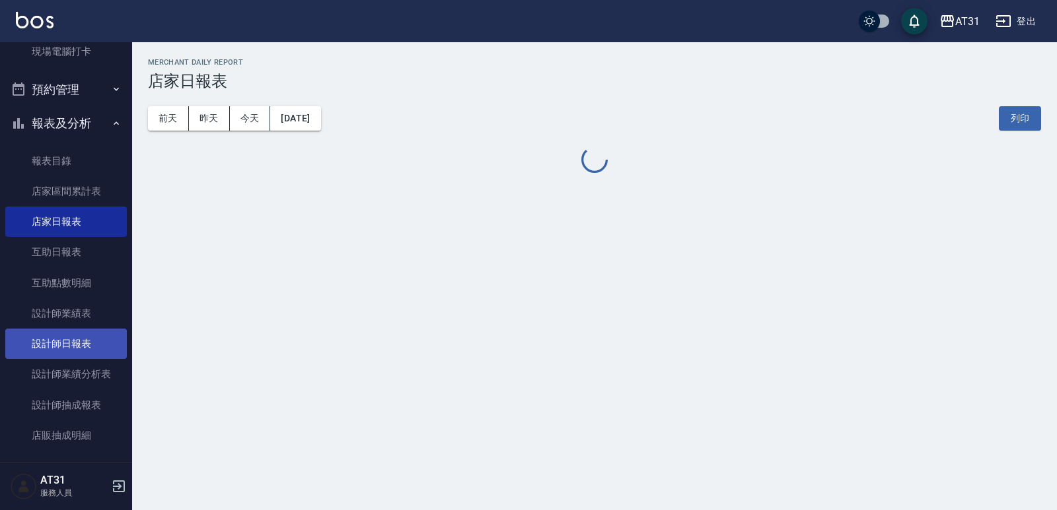
click at [91, 359] on link "設計師日報表" at bounding box center [66, 344] width 122 height 30
click at [94, 351] on link "設計師日報表" at bounding box center [66, 344] width 122 height 30
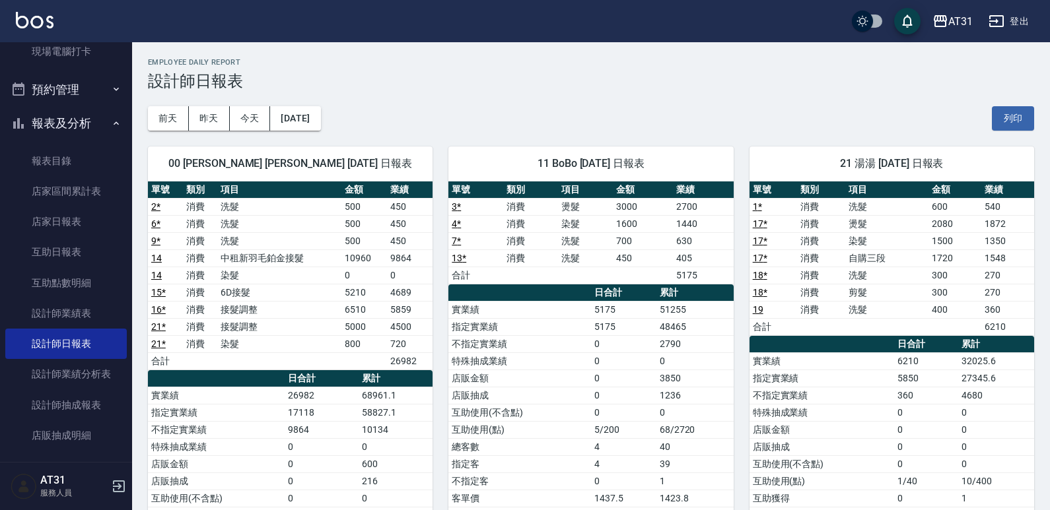
drag, startPoint x: 493, startPoint y: 138, endPoint x: 488, endPoint y: 129, distance: 10.6
drag, startPoint x: 488, startPoint y: 129, endPoint x: 480, endPoint y: 107, distance: 23.2
click at [480, 107] on div "[DATE] [DATE] [DATE] [DATE] 列印" at bounding box center [591, 118] width 886 height 56
click at [320, 123] on button "[DATE]" at bounding box center [295, 118] width 50 height 24
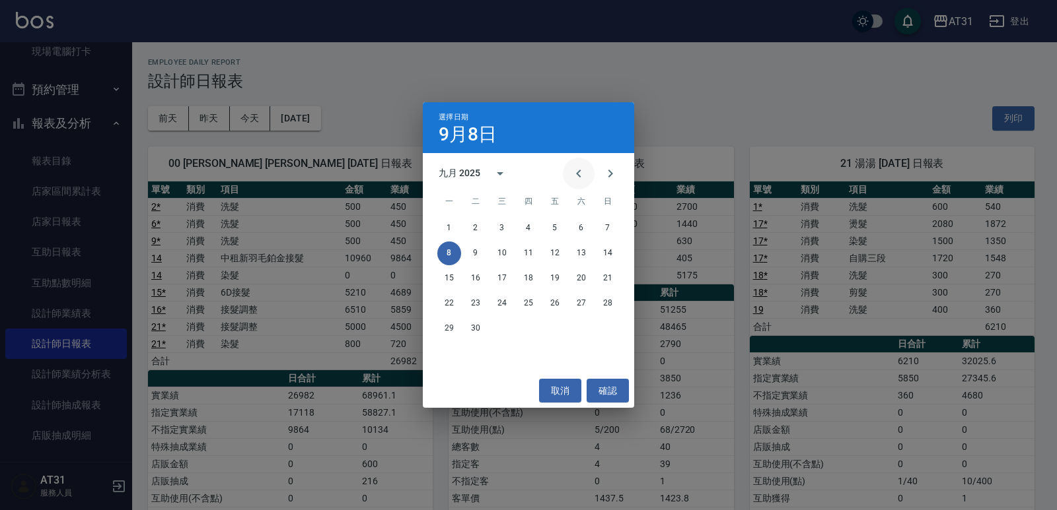
click at [575, 170] on icon "Previous month" at bounding box center [579, 174] width 16 height 16
click at [556, 260] on button "8" at bounding box center [555, 254] width 24 height 24
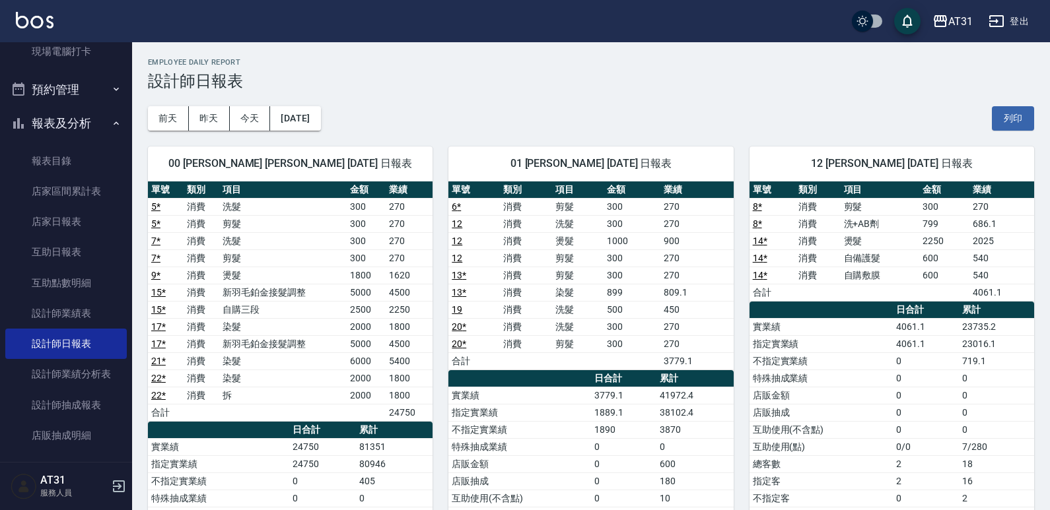
drag, startPoint x: 633, startPoint y: 293, endPoint x: 348, endPoint y: 262, distance: 286.3
drag, startPoint x: 348, startPoint y: 262, endPoint x: 390, endPoint y: 255, distance: 42.1
click at [335, 289] on td "新羽毛鉑金接髮調整" at bounding box center [282, 292] width 127 height 17
click at [320, 120] on button "[DATE]" at bounding box center [295, 118] width 50 height 24
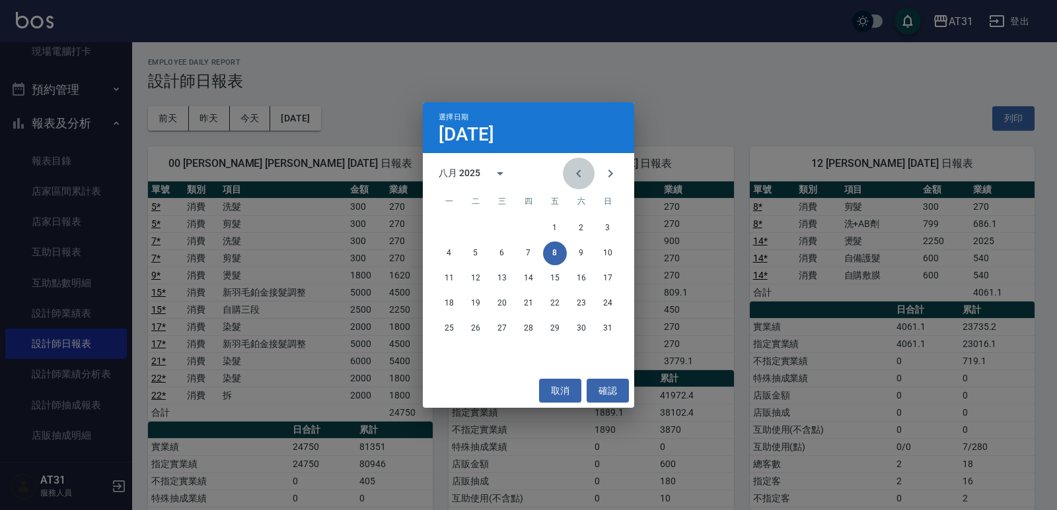
click at [573, 178] on icon "Previous month" at bounding box center [579, 174] width 16 height 16
click at [475, 253] on button "8" at bounding box center [476, 254] width 24 height 24
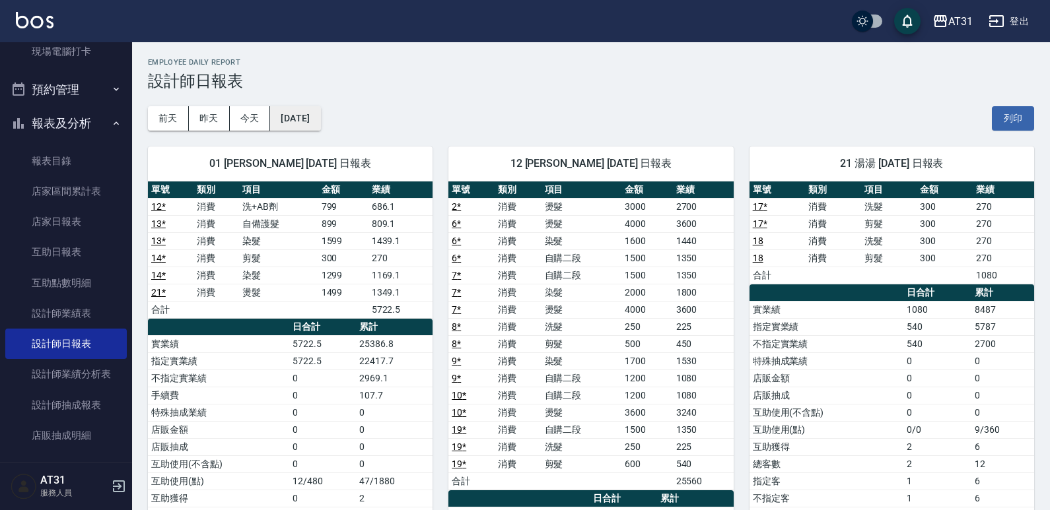
click at [320, 118] on button "[DATE]" at bounding box center [295, 118] width 50 height 24
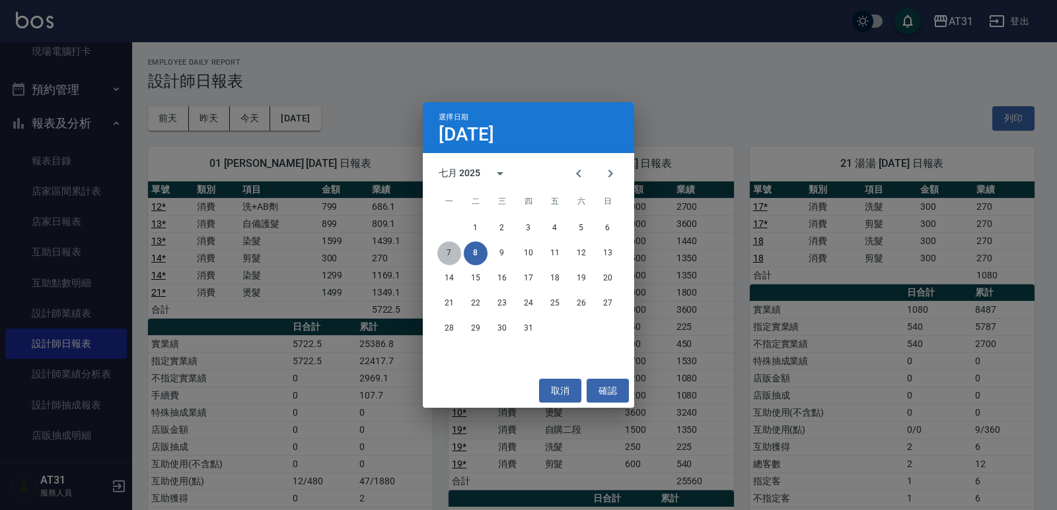
click at [451, 249] on button "7" at bounding box center [449, 254] width 24 height 24
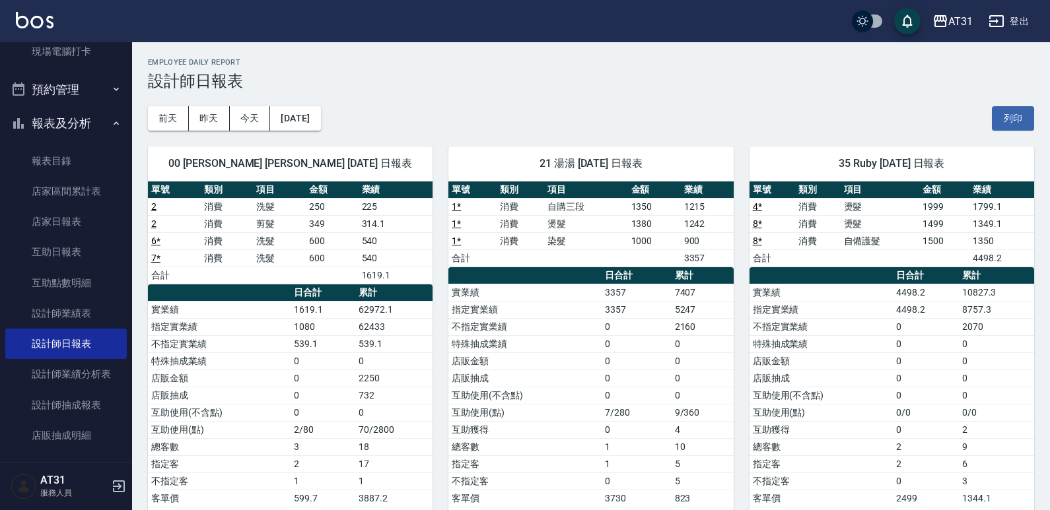
drag, startPoint x: 528, startPoint y: 78, endPoint x: 448, endPoint y: 73, distance: 80.0
drag, startPoint x: 448, startPoint y: 73, endPoint x: 402, endPoint y: 64, distance: 47.8
click at [402, 64] on h2 "Employee Daily Report" at bounding box center [591, 62] width 886 height 9
click at [320, 125] on button "[DATE]" at bounding box center [295, 118] width 50 height 24
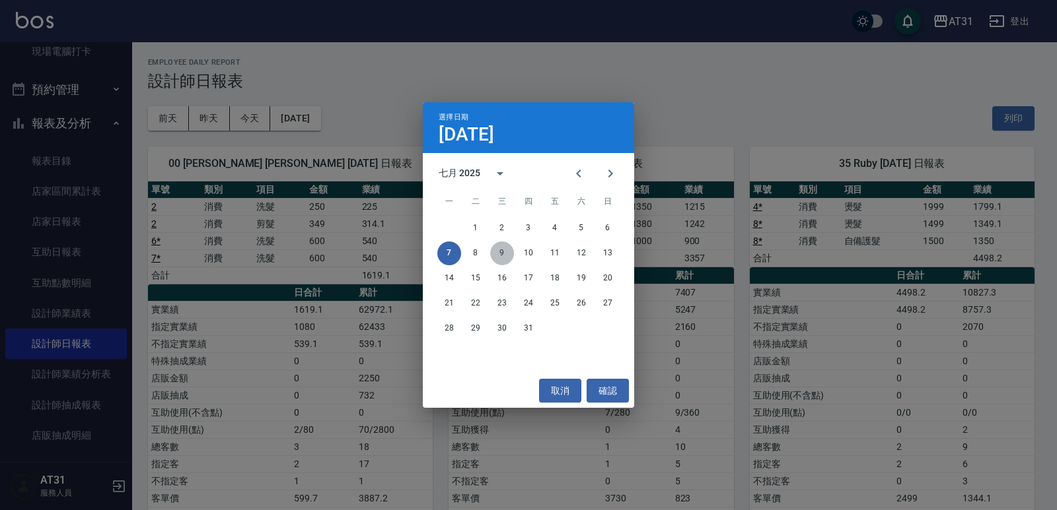
click at [504, 252] on button "9" at bounding box center [502, 254] width 24 height 24
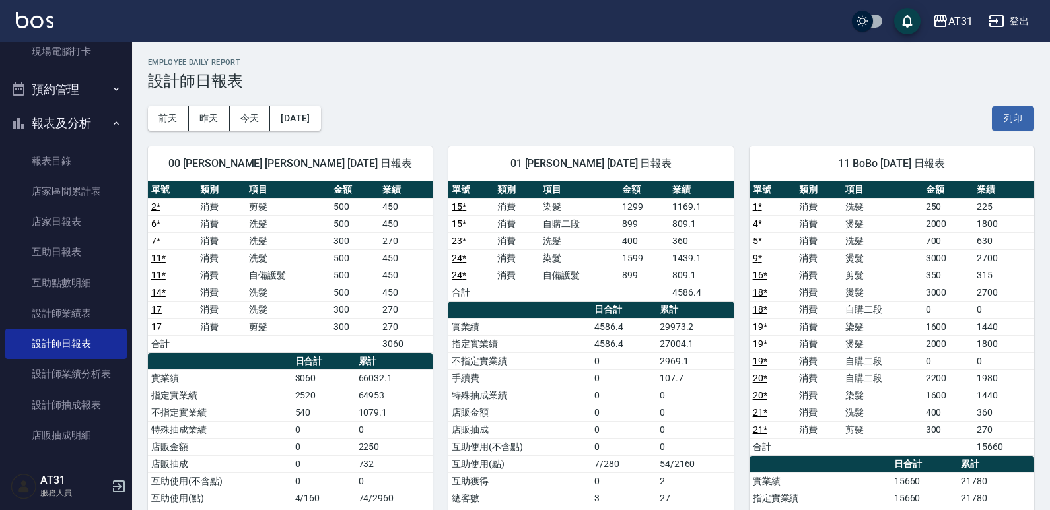
drag, startPoint x: 443, startPoint y: 256, endPoint x: 337, endPoint y: 234, distance: 108.4
click at [335, 239] on td "300" at bounding box center [354, 240] width 49 height 17
click at [320, 115] on button "[DATE]" at bounding box center [295, 118] width 50 height 24
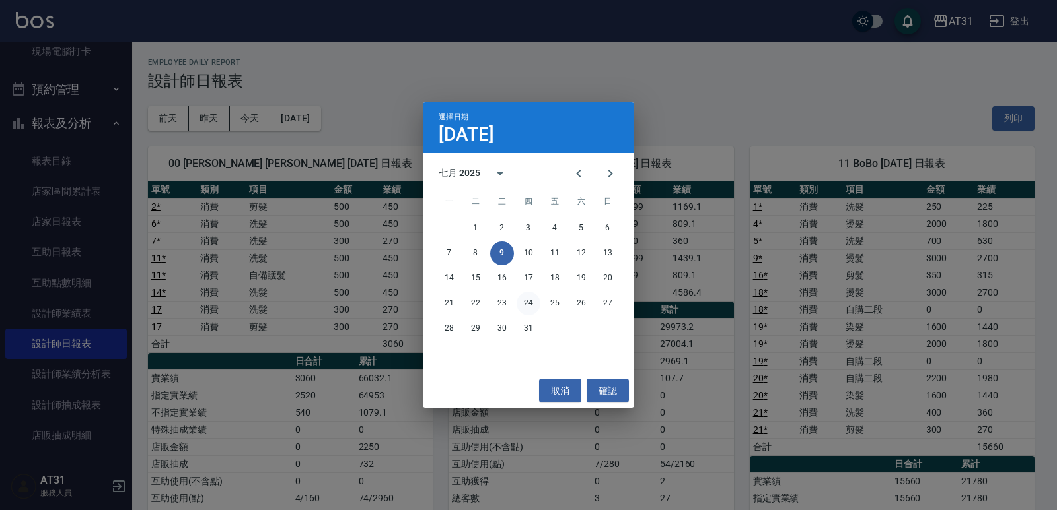
click at [530, 304] on button "24" at bounding box center [528, 304] width 24 height 24
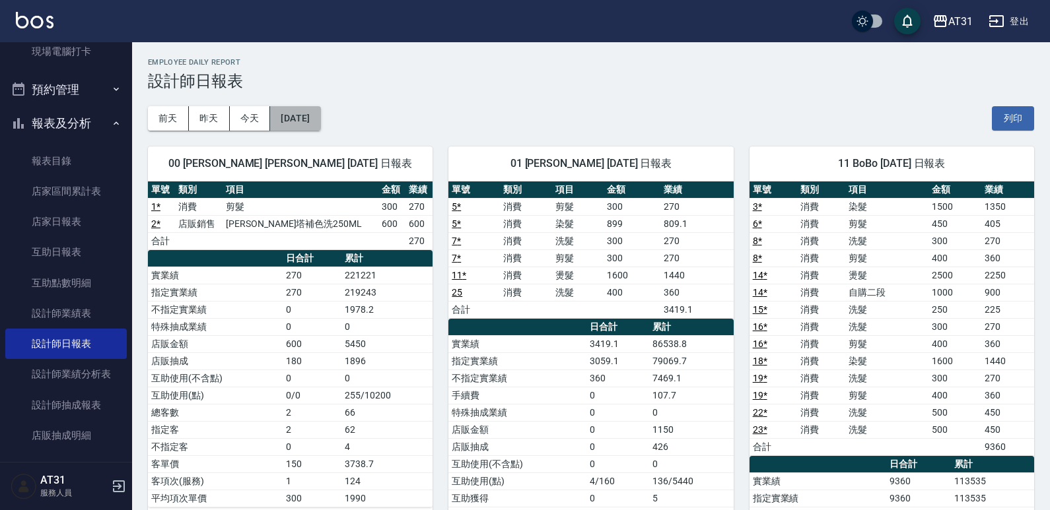
click at [320, 124] on button "[DATE]" at bounding box center [295, 118] width 50 height 24
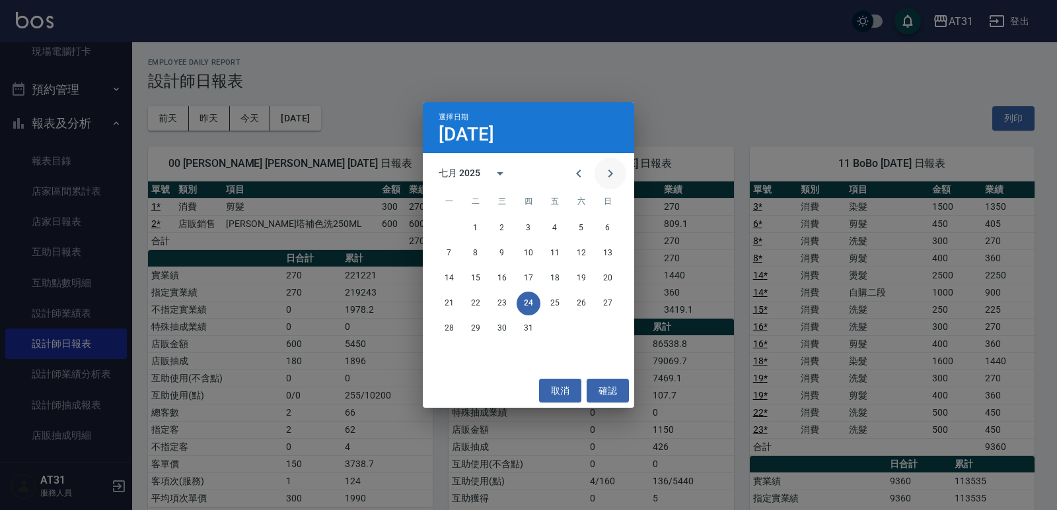
click at [619, 169] on button "Next month" at bounding box center [610, 174] width 32 height 32
click at [580, 177] on icon "Previous month" at bounding box center [578, 174] width 5 height 8
click at [507, 300] on button "20" at bounding box center [502, 304] width 24 height 24
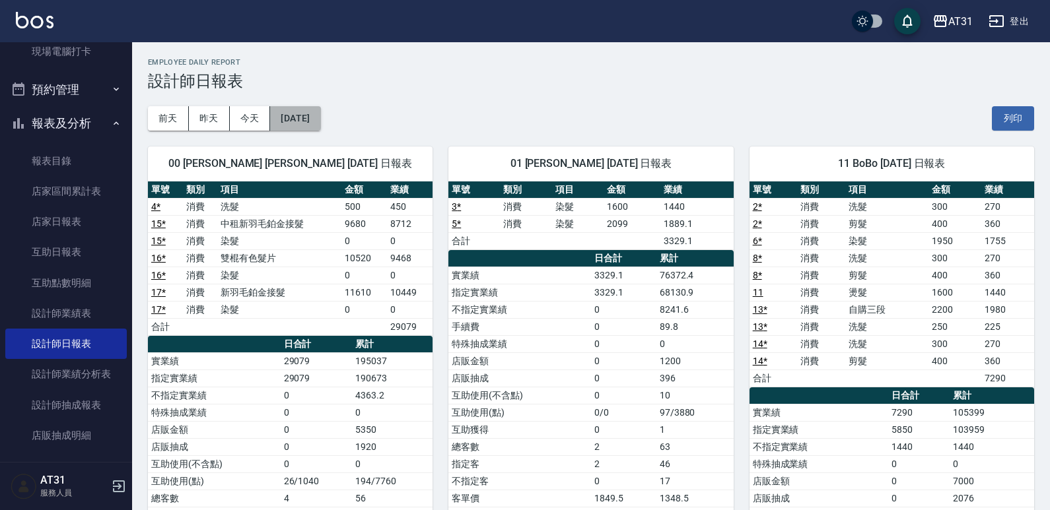
click at [305, 121] on button "[DATE]" at bounding box center [295, 118] width 50 height 24
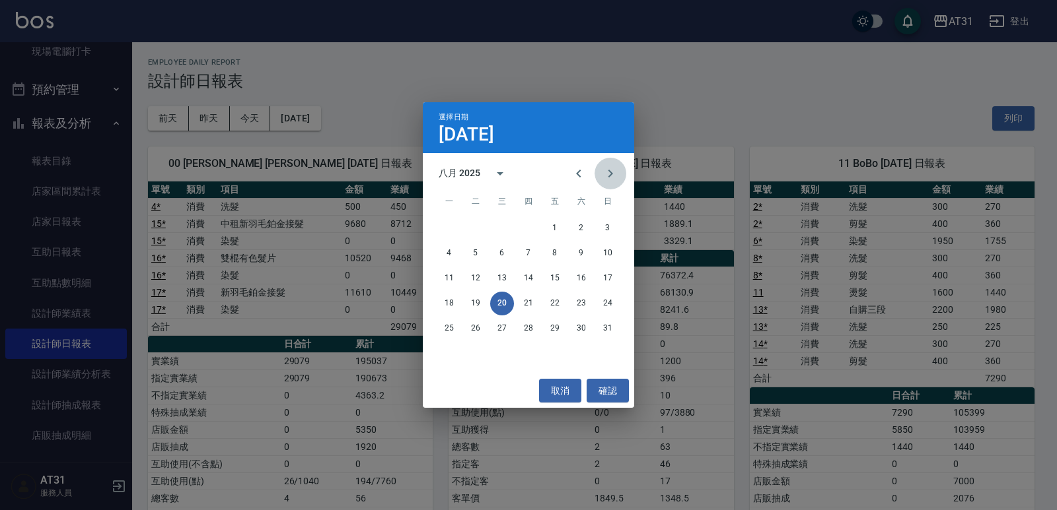
drag, startPoint x: 616, startPoint y: 168, endPoint x: 592, endPoint y: 197, distance: 38.1
click at [615, 168] on icon "Next month" at bounding box center [610, 174] width 16 height 16
click at [452, 278] on button "15" at bounding box center [449, 279] width 24 height 24
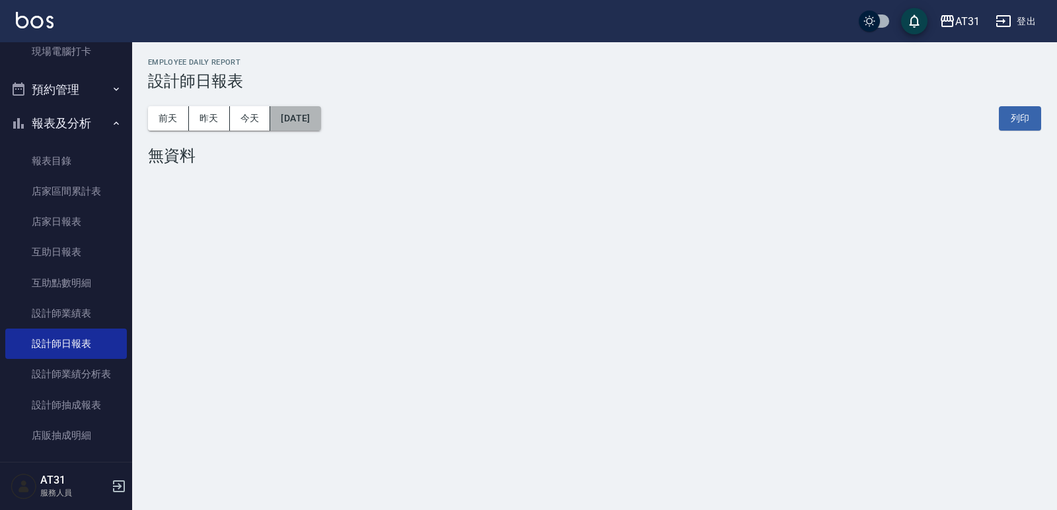
click at [312, 124] on button "[DATE]" at bounding box center [295, 118] width 50 height 24
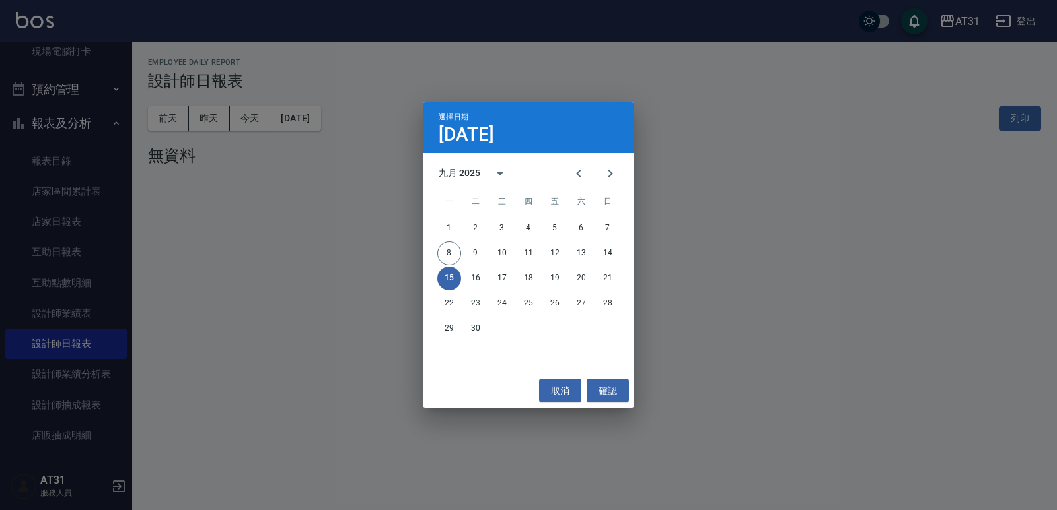
click at [437, 258] on div "8 9 10 11 12 13 14" at bounding box center [528, 254] width 211 height 24
click at [448, 258] on button "8" at bounding box center [449, 254] width 24 height 24
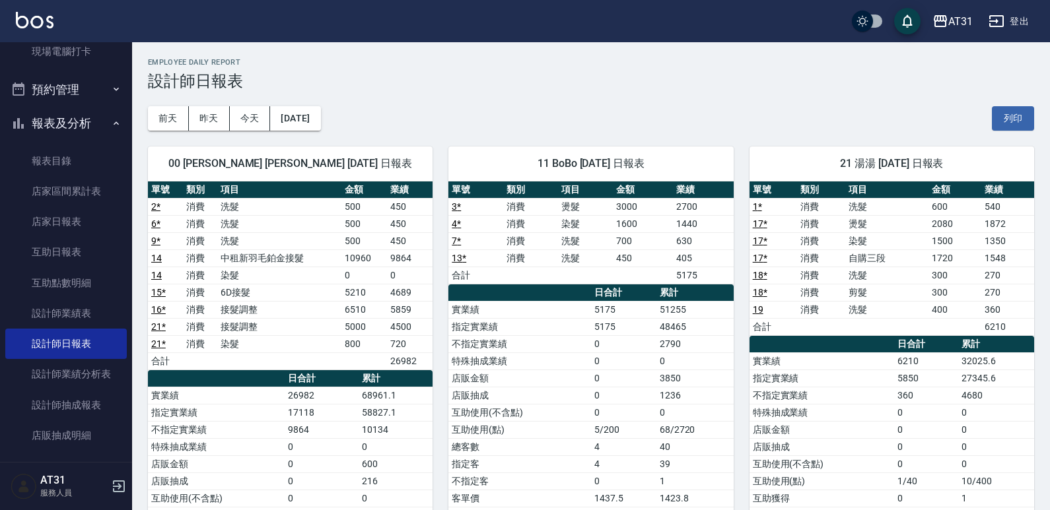
drag, startPoint x: 1049, startPoint y: 194, endPoint x: 1056, endPoint y: 252, distance: 57.8
drag, startPoint x: 1046, startPoint y: 236, endPoint x: 1047, endPoint y: 275, distance: 39.0
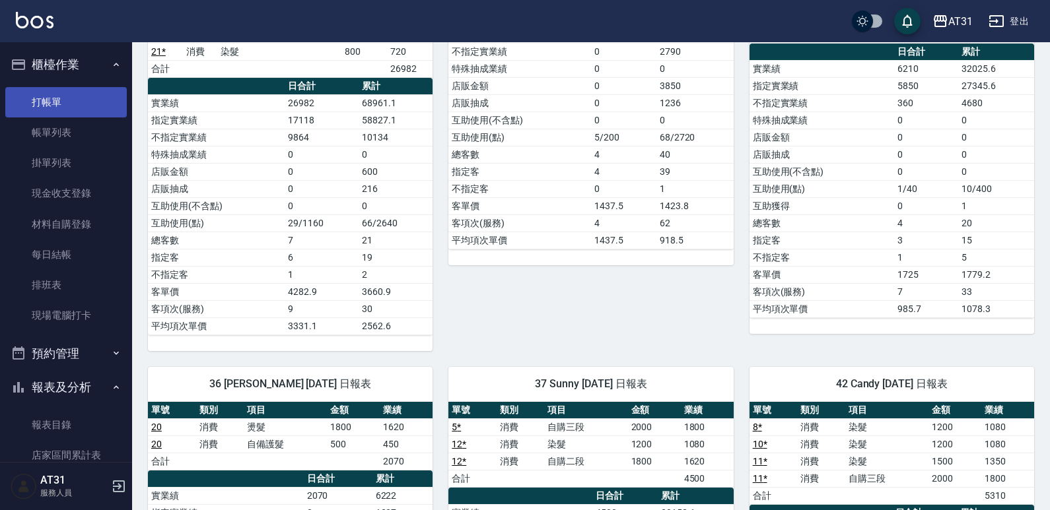
scroll to position [264, 0]
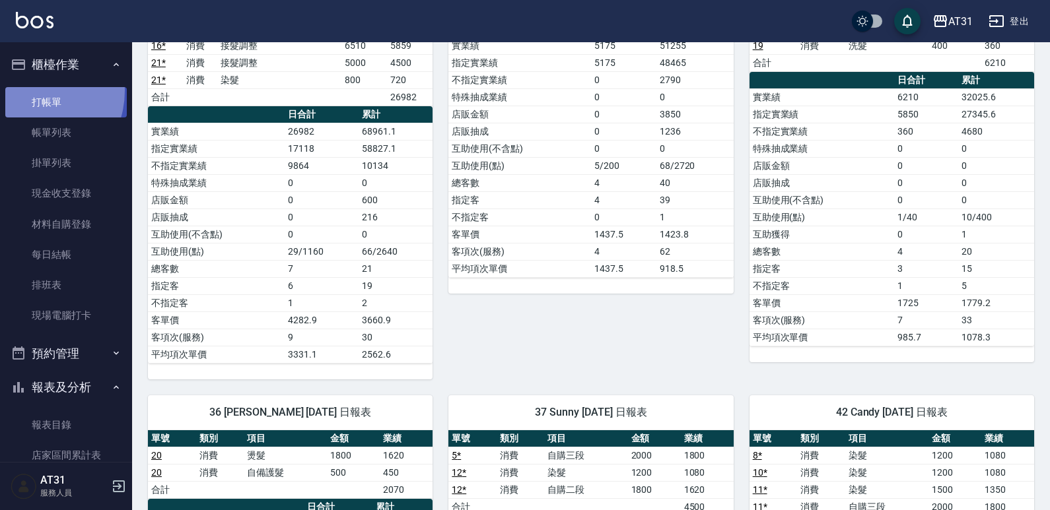
drag, startPoint x: 30, startPoint y: 90, endPoint x: 27, endPoint y: 120, distance: 29.9
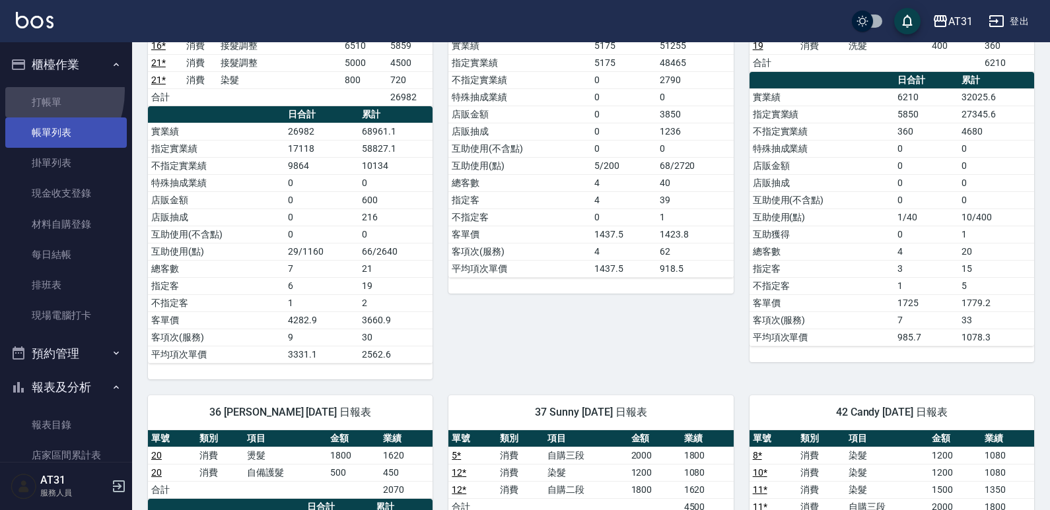
click at [30, 90] on link "打帳單" at bounding box center [66, 102] width 122 height 30
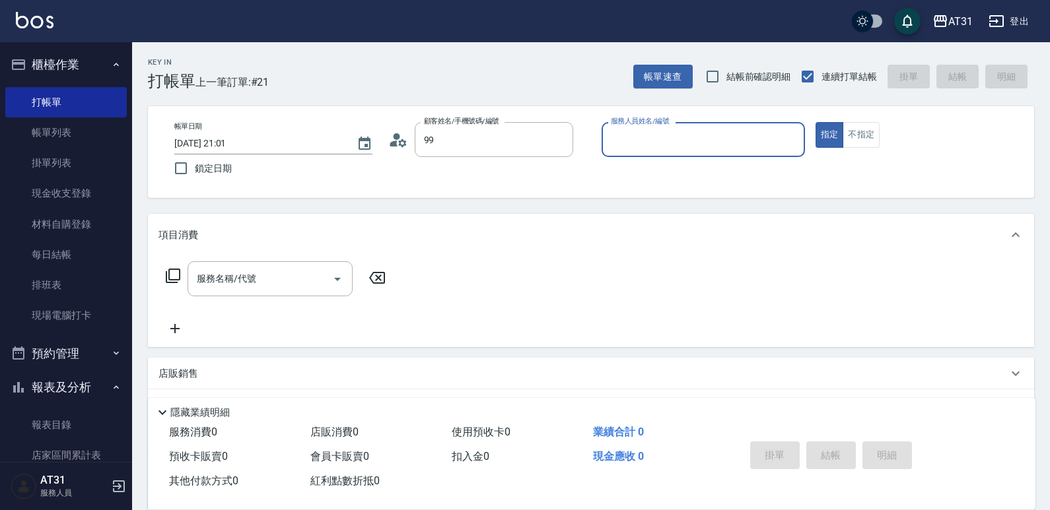
type input "新客人 姓名未設定/99/null"
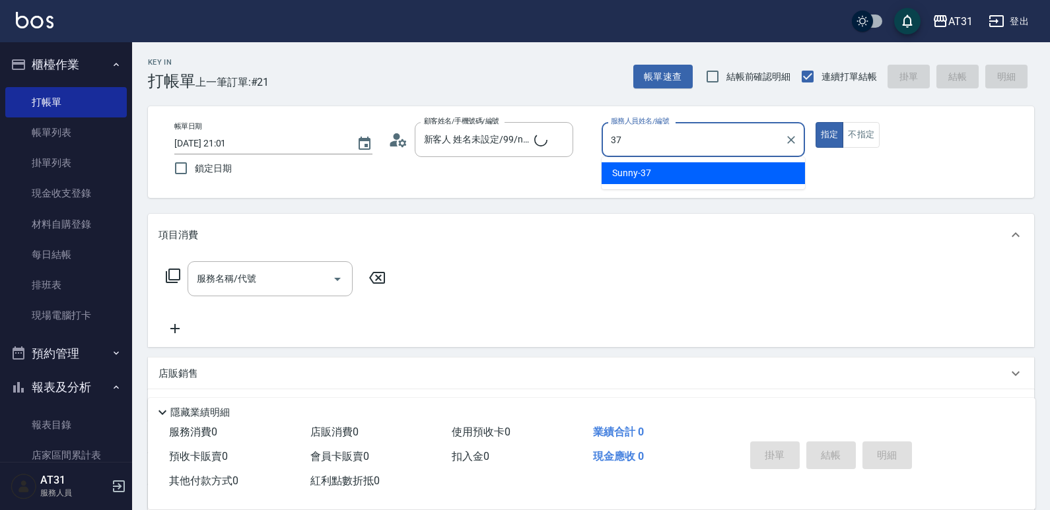
type input "Sunny-37"
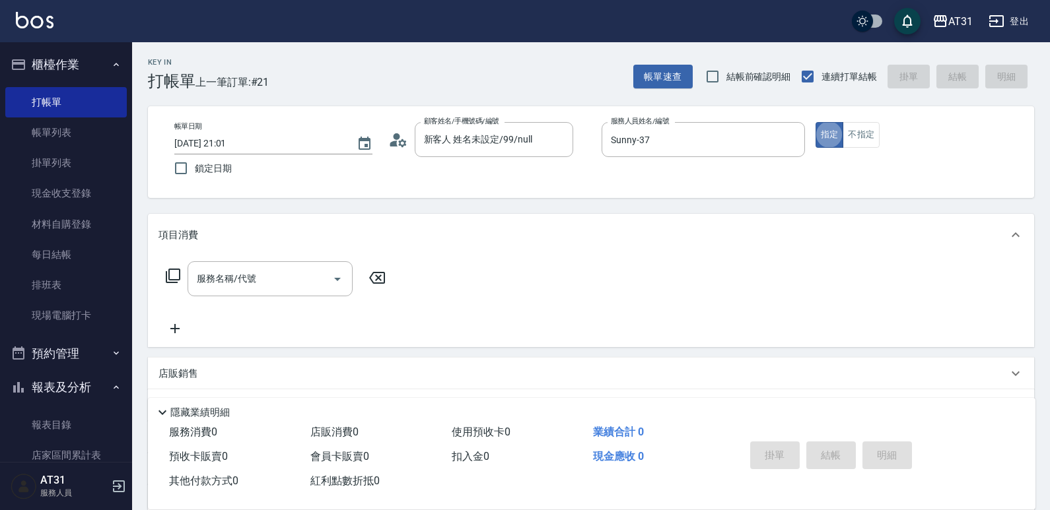
type button "true"
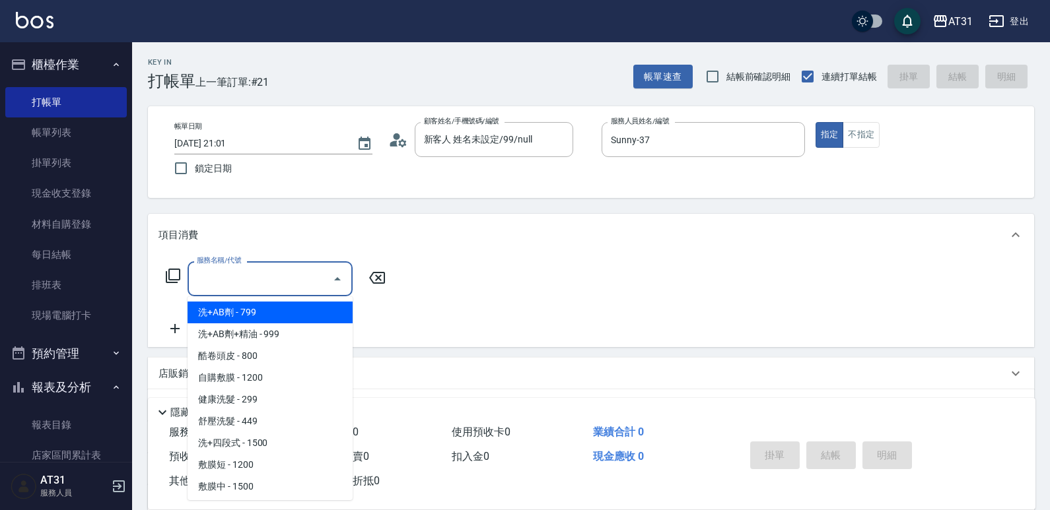
click at [287, 281] on input "服務名稱/代號" at bounding box center [259, 278] width 133 height 23
type input "染髮(501)"
type input "160"
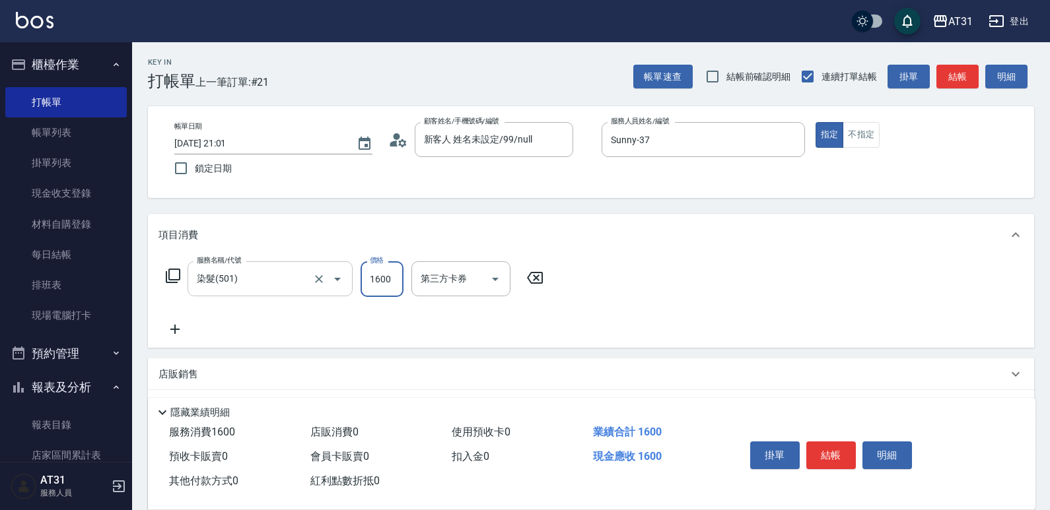
type input "1"
type input "0"
type input "19"
type input "10"
type input "1980"
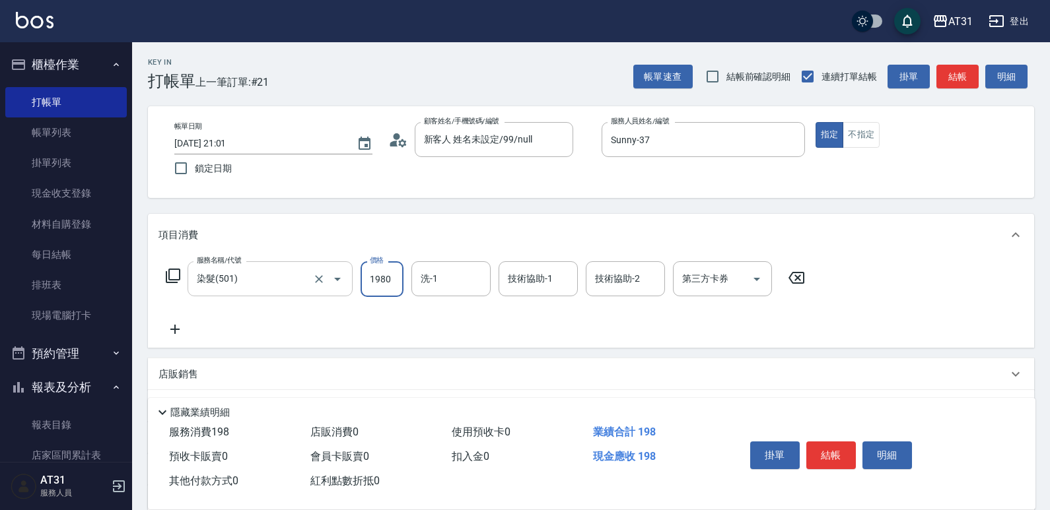
type input "190"
type input "1980"
type input "[PERSON_NAME]-49"
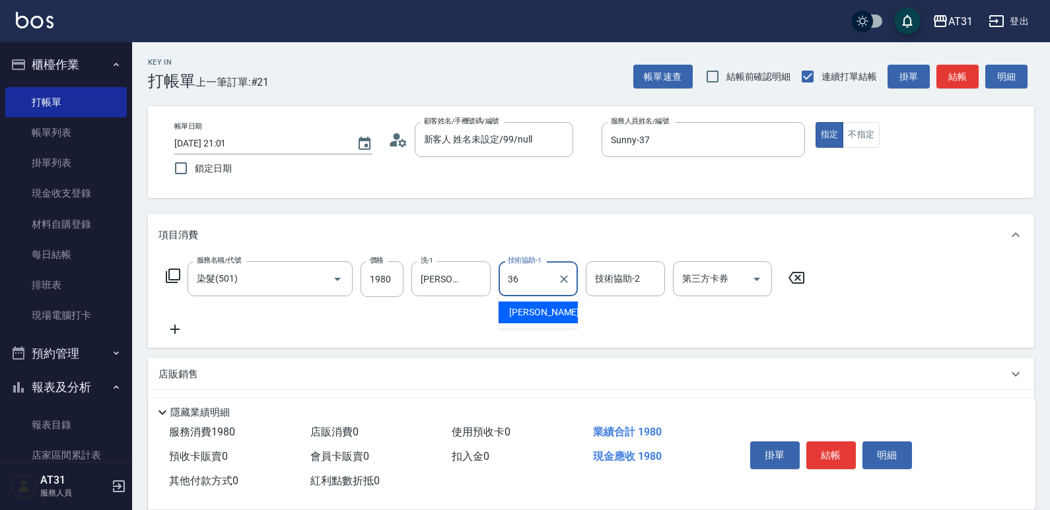
type input "[PERSON_NAME]-36"
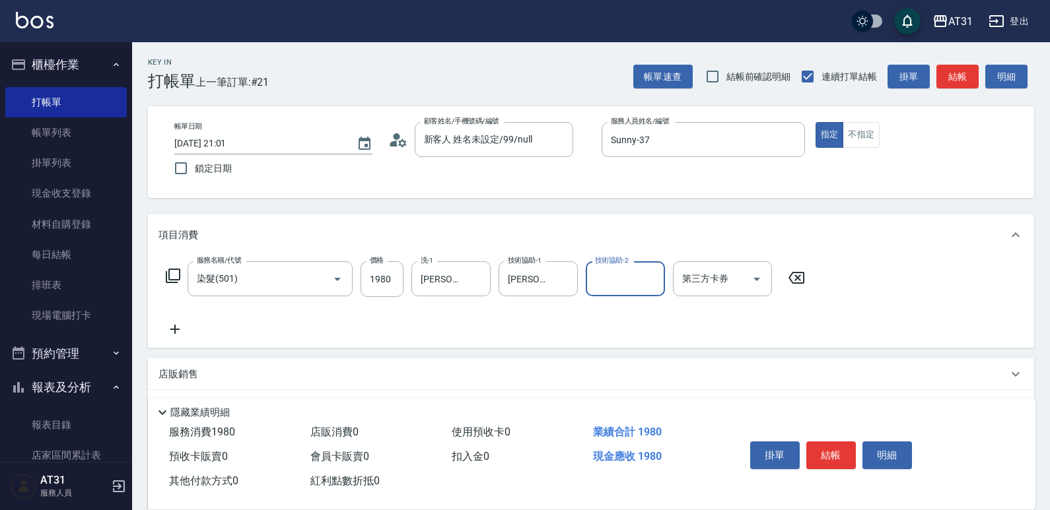
click at [181, 326] on icon at bounding box center [174, 330] width 33 height 16
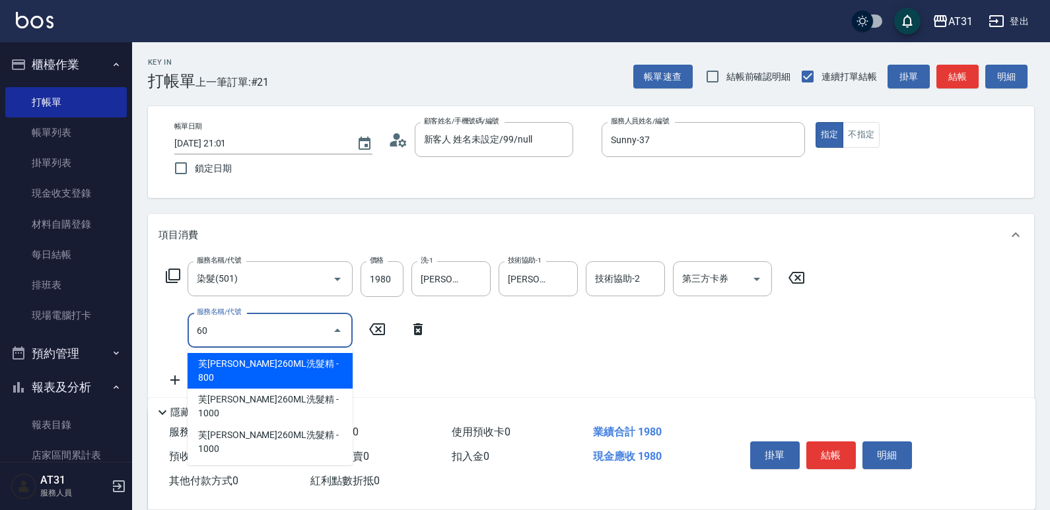
type input "608"
type input "290"
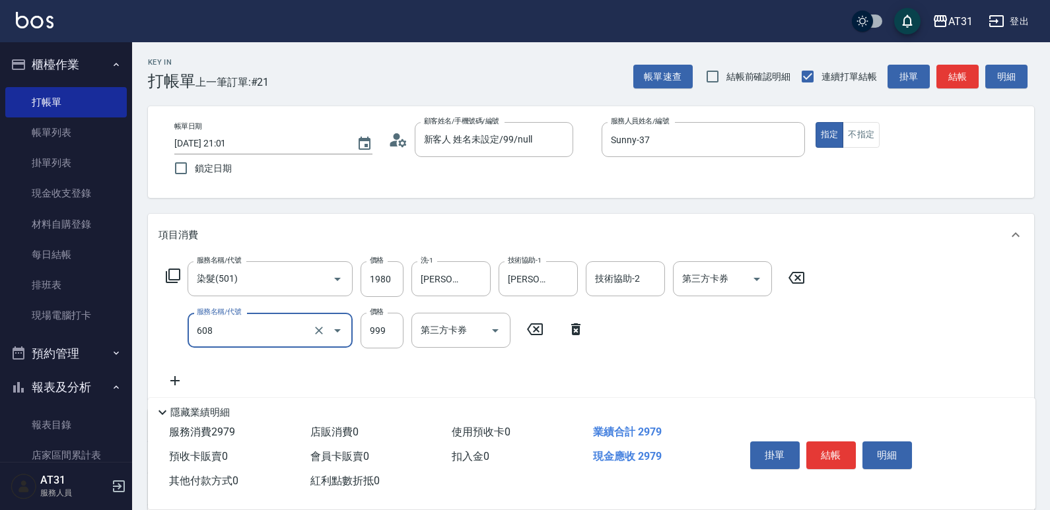
type input "自購二段(608)"
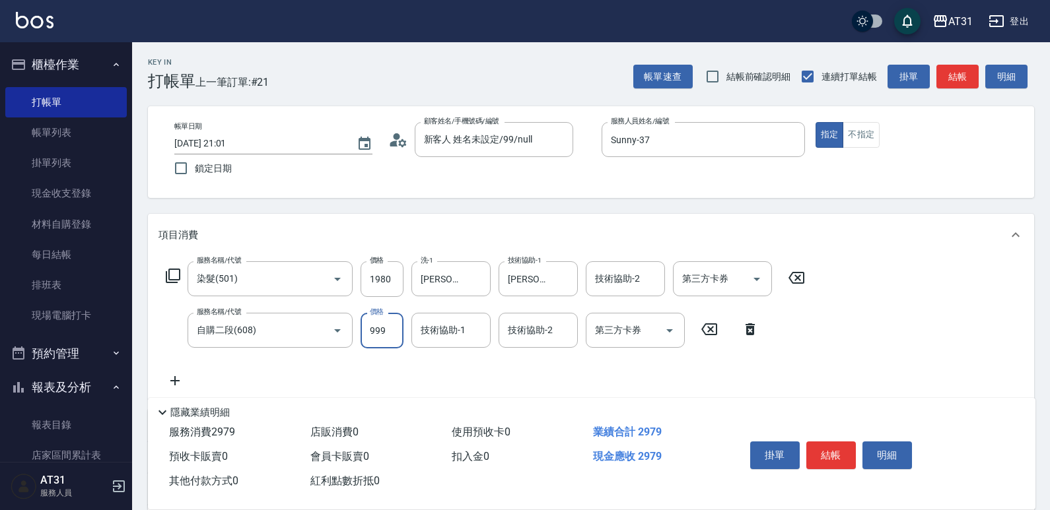
type input "190"
type input "2"
type input "200"
type input "20"
type input "210"
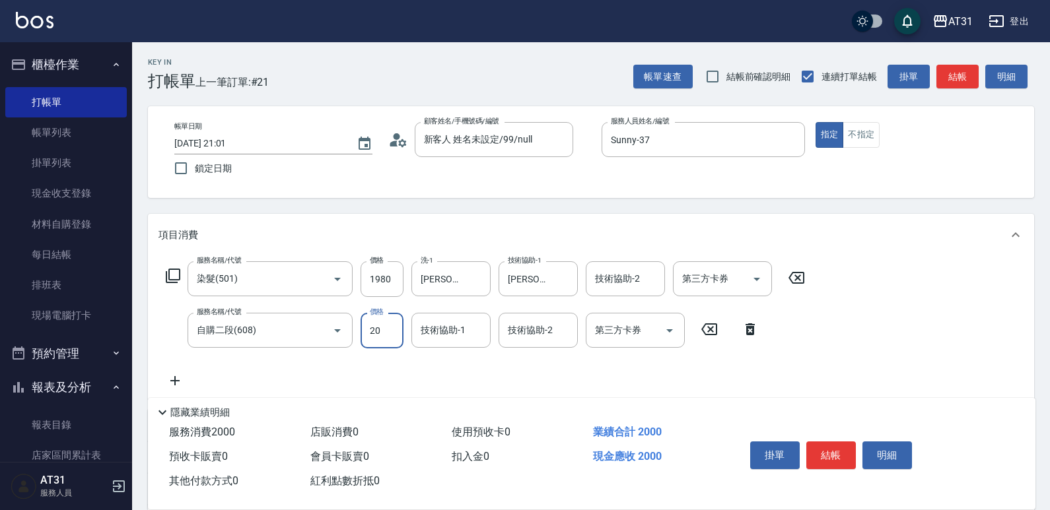
type input "200"
type input "390"
type input "2000"
click at [832, 454] on button "結帳" at bounding box center [831, 456] width 50 height 28
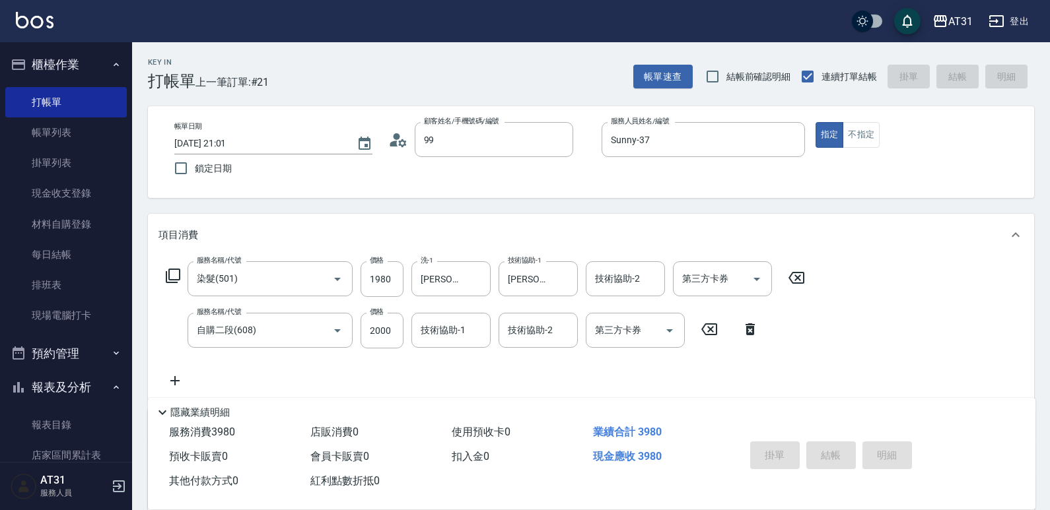
type input "99"
type input "新客人 姓名未設定/99/null"
type input "0"
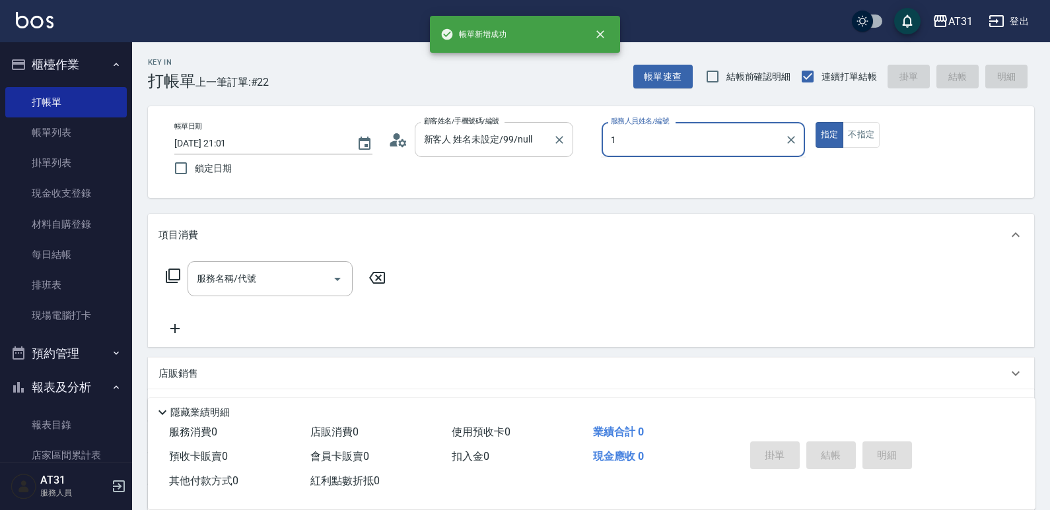
drag, startPoint x: 633, startPoint y: 145, endPoint x: 547, endPoint y: 153, distance: 85.6
click at [557, 149] on div "帳單日期 [DATE] 21:01 鎖定日期 顧客姓名/手機號碼/編號 新客人 姓名未設定/99/null 顧客姓名/手機號碼/編號 服務人員姓名/編號 1 …" at bounding box center [591, 152] width 855 height 60
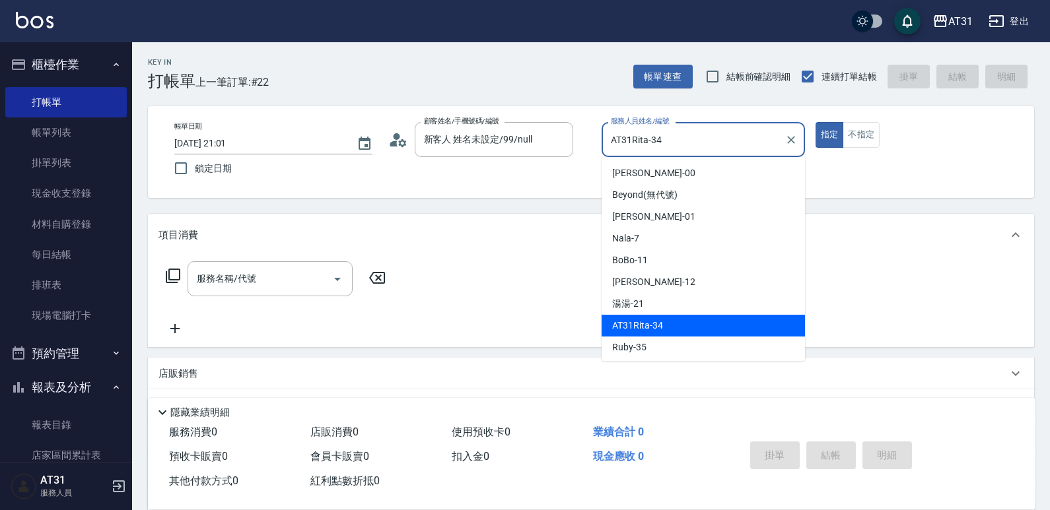
drag, startPoint x: 682, startPoint y: 143, endPoint x: 481, endPoint y: 176, distance: 204.0
click at [481, 176] on div "帳單日期 [DATE] 21:01 鎖定日期 顧客姓名/手機號碼/編號 新客人 姓名未設定/99/null 顧客姓名/手機號碼/編號 服務人員姓名/編號 AT…" at bounding box center [591, 152] width 855 height 60
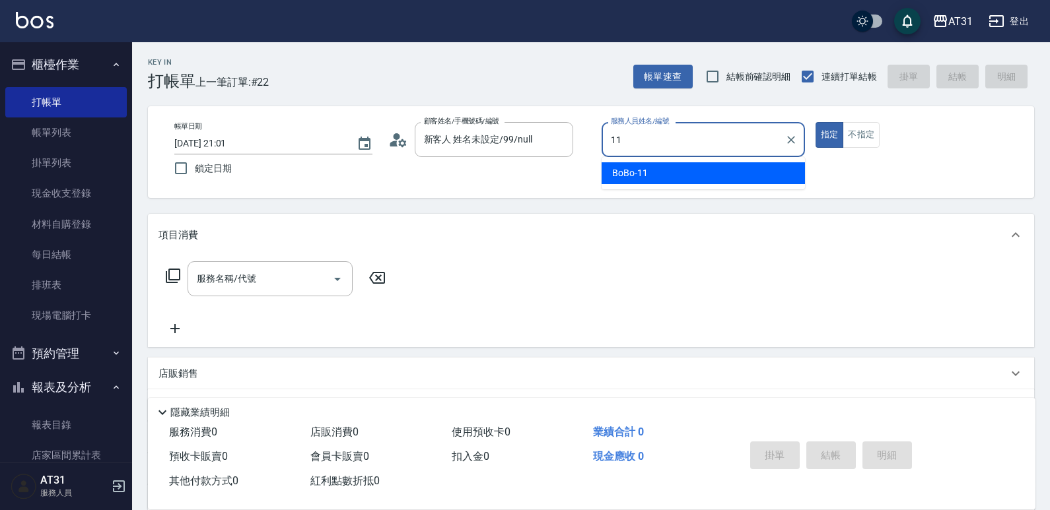
type input "BoBo-11"
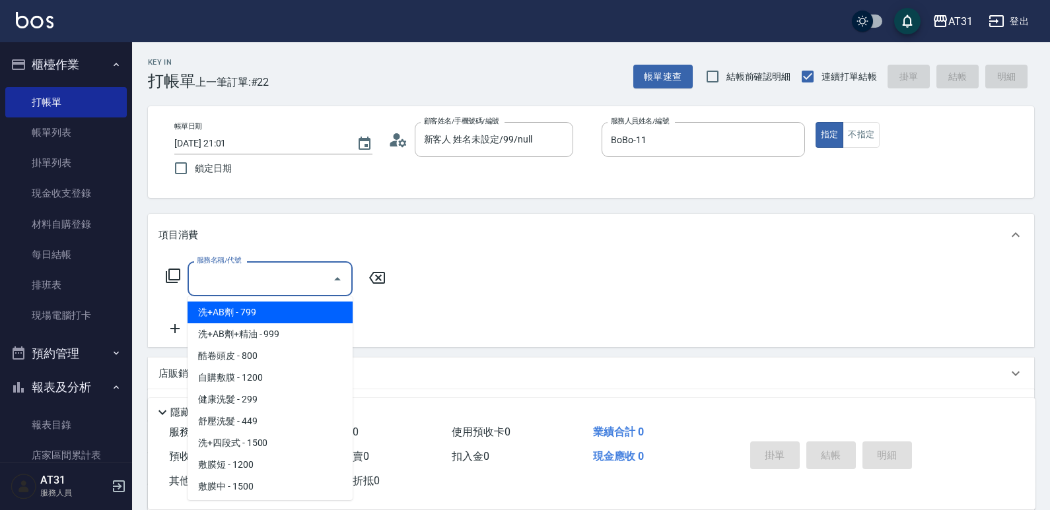
click at [284, 279] on input "服務名稱/代號" at bounding box center [259, 278] width 133 height 23
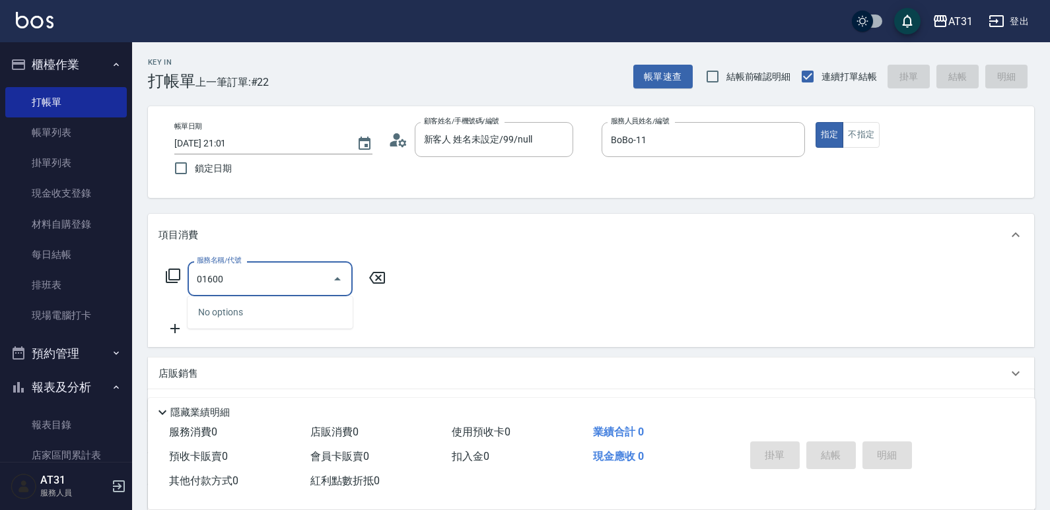
drag, startPoint x: 283, startPoint y: 279, endPoint x: 150, endPoint y: 281, distance: 132.8
click at [150, 281] on div "服務名稱/代號 01600 服務名稱/代號" at bounding box center [591, 301] width 886 height 91
type input "201"
type input "20"
type input "洗髮(201)"
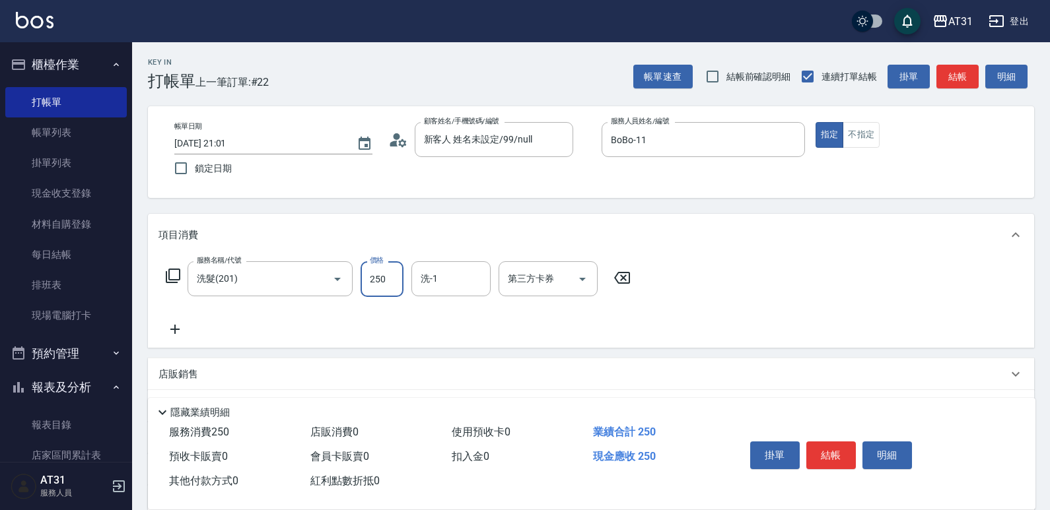
type input "0"
drag, startPoint x: 392, startPoint y: 286, endPoint x: 317, endPoint y: 303, distance: 76.6
click at [321, 304] on div "服務名稱/代號 洗髮(201) 服務名稱/代號 價格 64 價格 洗-1 洗-1 第三方卡券 第三方卡券" at bounding box center [398, 300] width 480 height 76
type input "60"
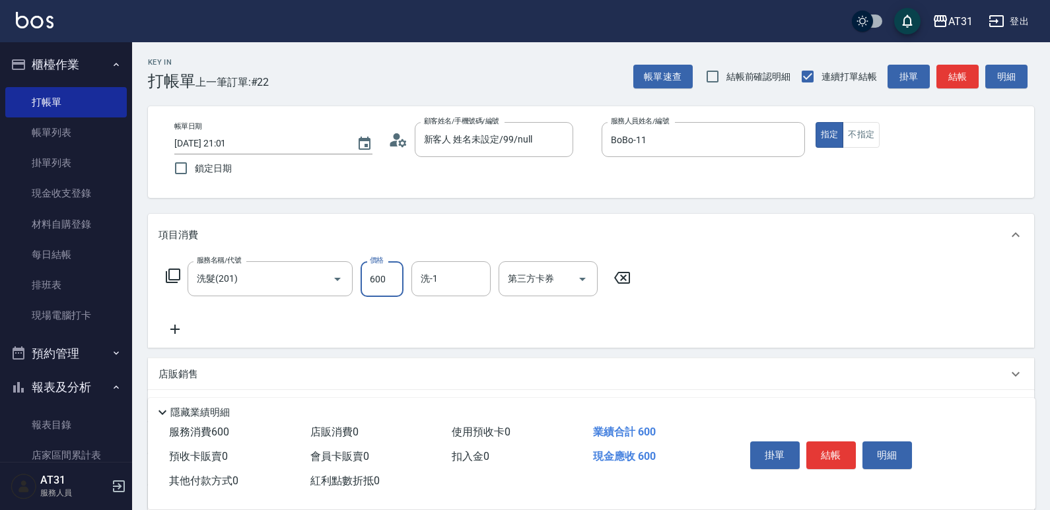
type input "600"
type input "[PERSON_NAME]-46"
click at [832, 455] on button "結帳" at bounding box center [831, 456] width 50 height 28
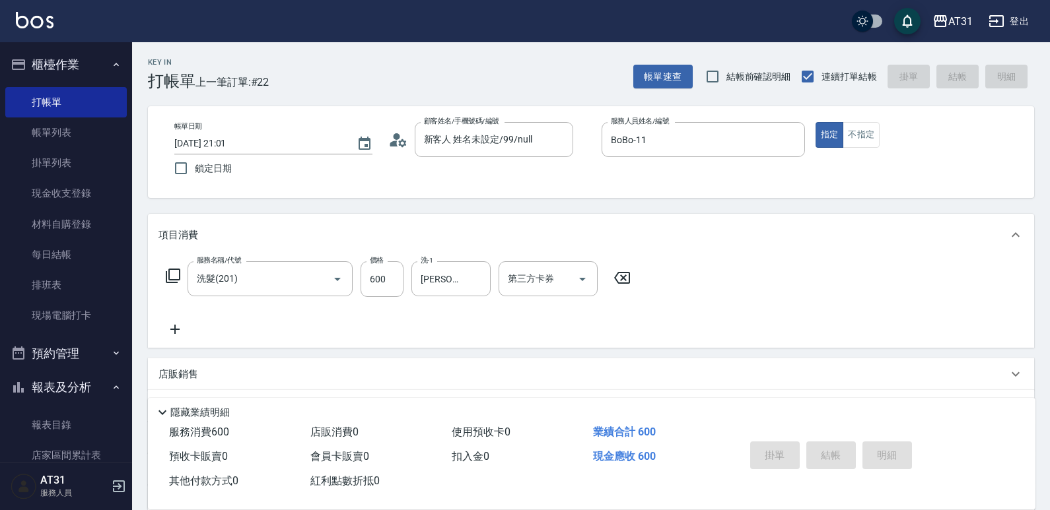
type input "0"
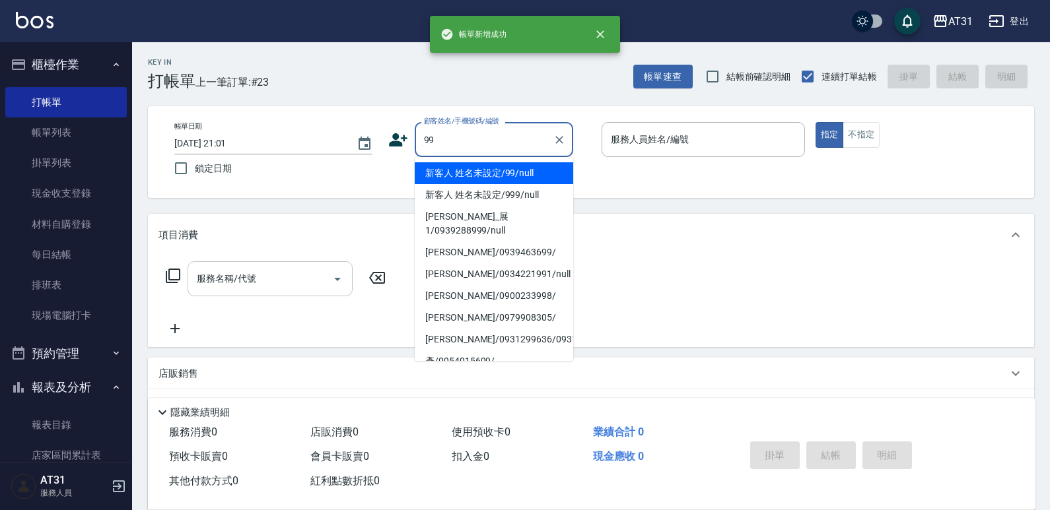
type input "新客人 姓名未設定/99/null"
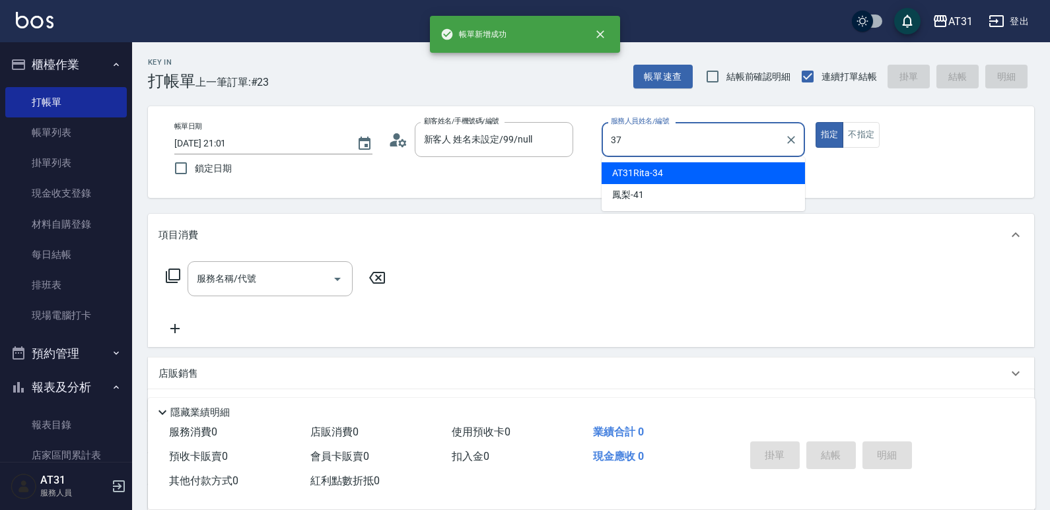
type input "Sunny-37"
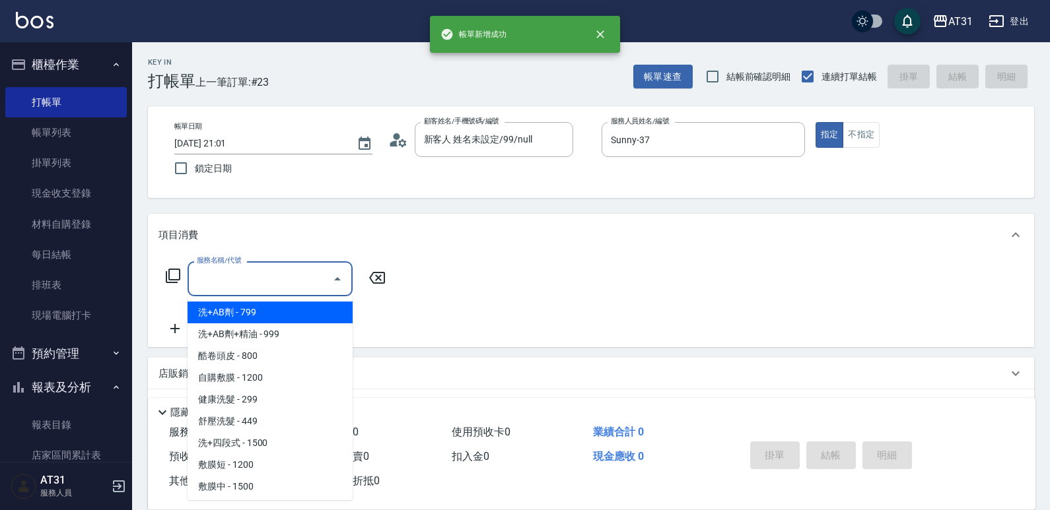
click at [227, 268] on div "服務名稱/代號 服務名稱/代號" at bounding box center [270, 279] width 165 height 35
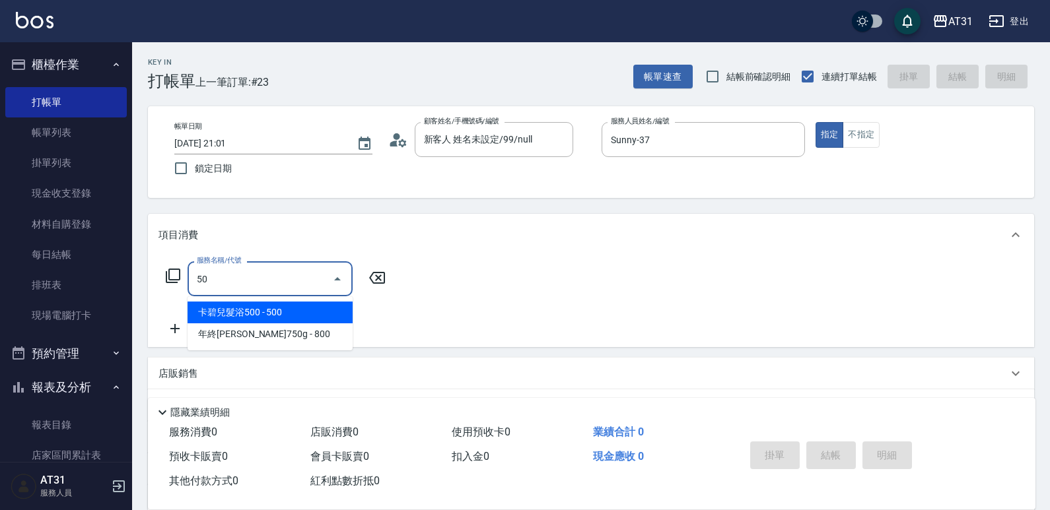
type input "501"
type input "160"
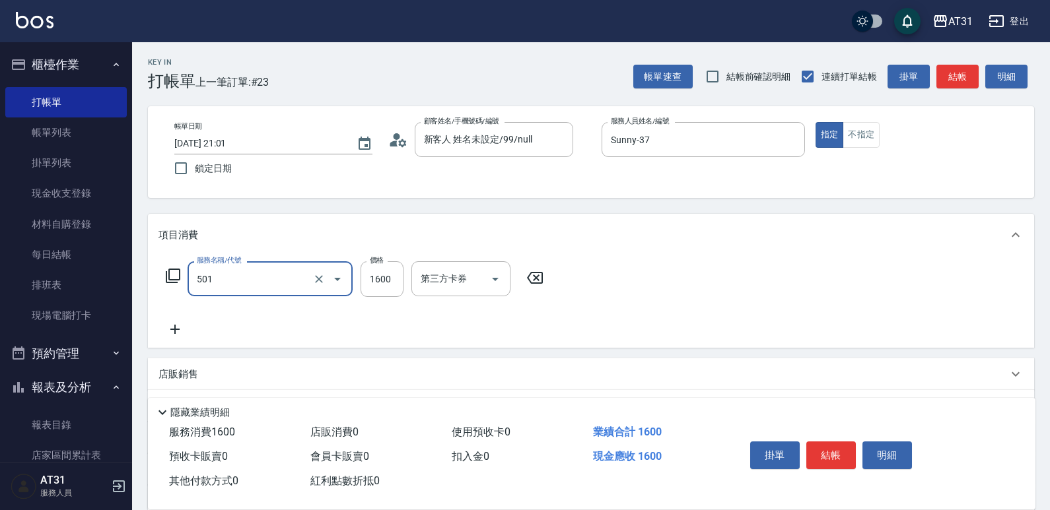
type input "染髮(501)"
type input "1"
type input "0"
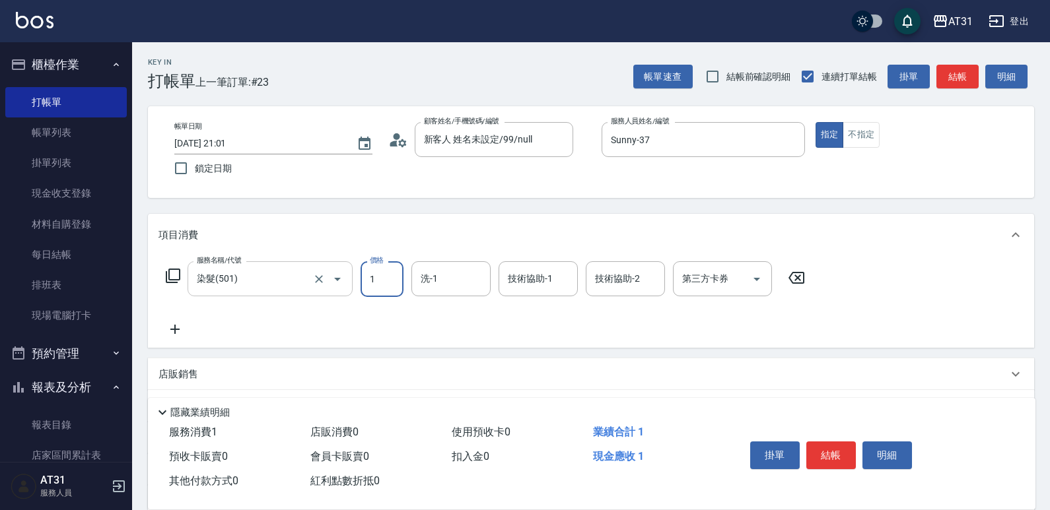
type input "15"
type input "10"
type input "1580"
type input "150"
type input "1580"
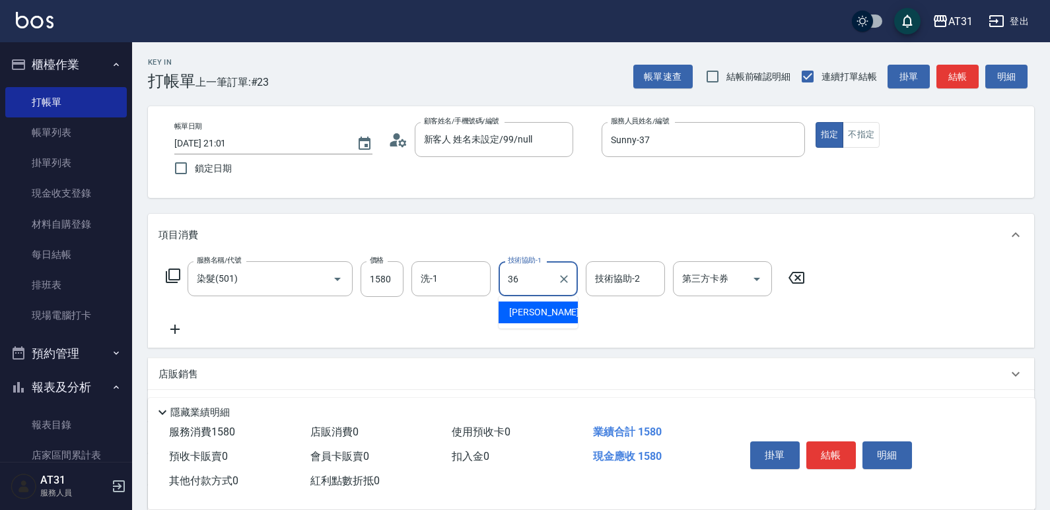
type input "[PERSON_NAME]-36"
click at [164, 334] on icon at bounding box center [174, 330] width 33 height 16
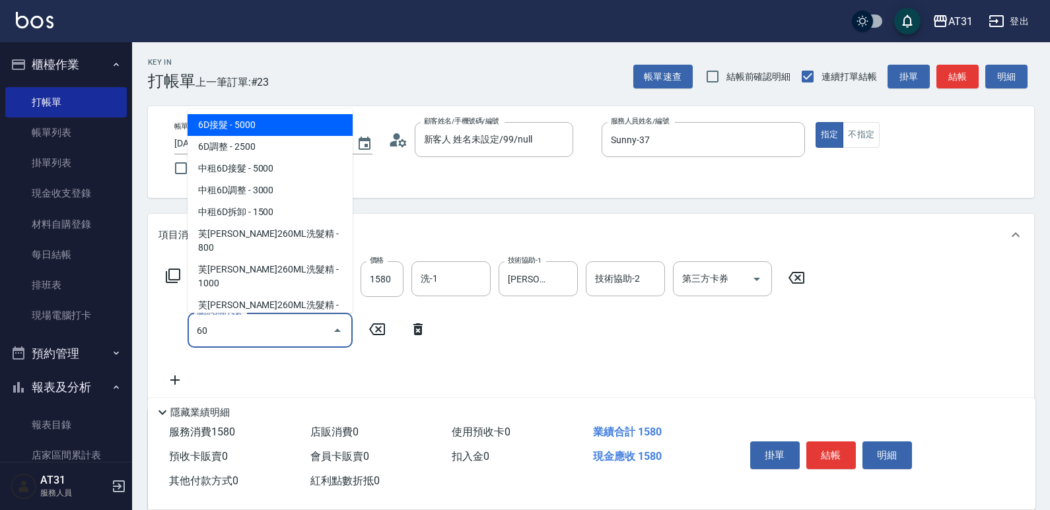
type input "601"
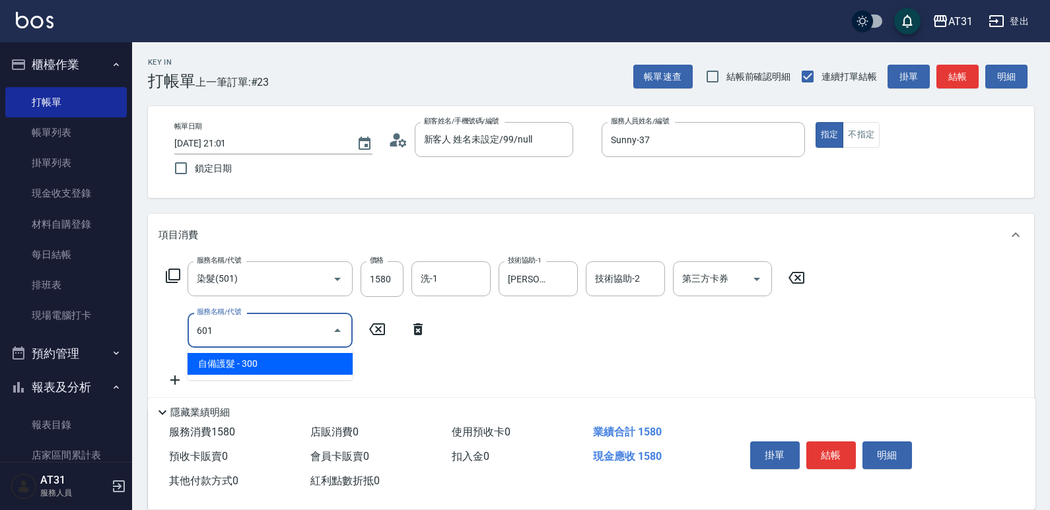
type input "180"
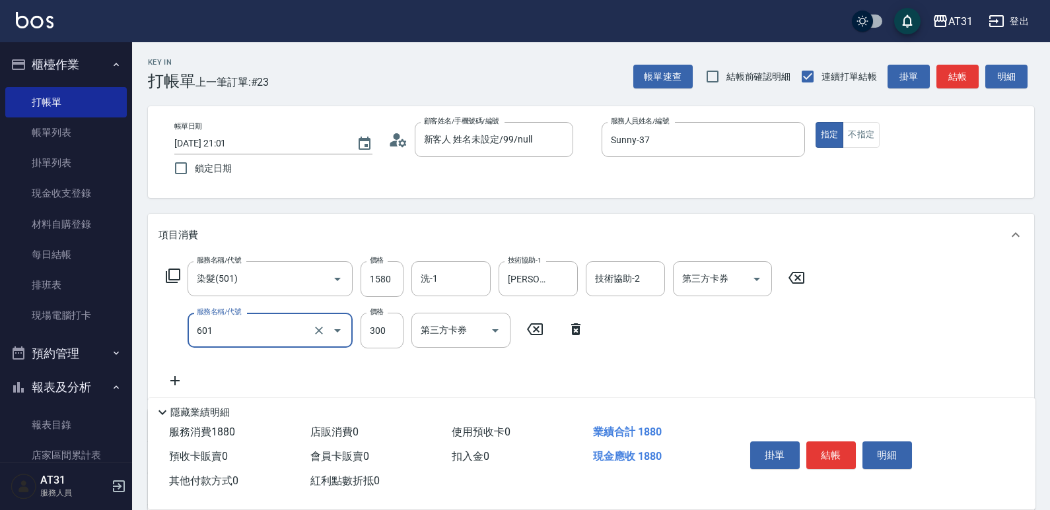
type input "自備護髮(601)"
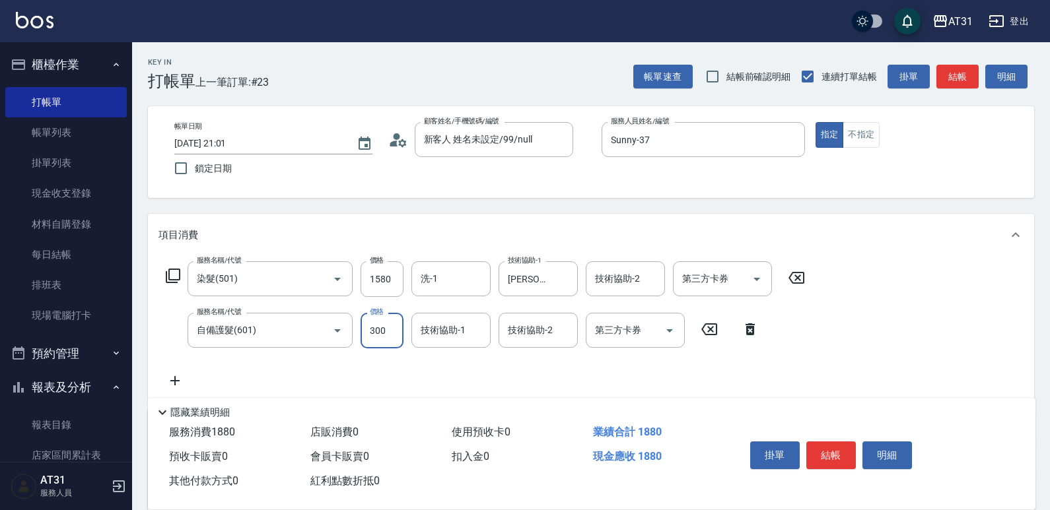
type input "150"
type input "80"
type input "230"
type input "800"
click at [839, 443] on button "結帳" at bounding box center [831, 456] width 50 height 28
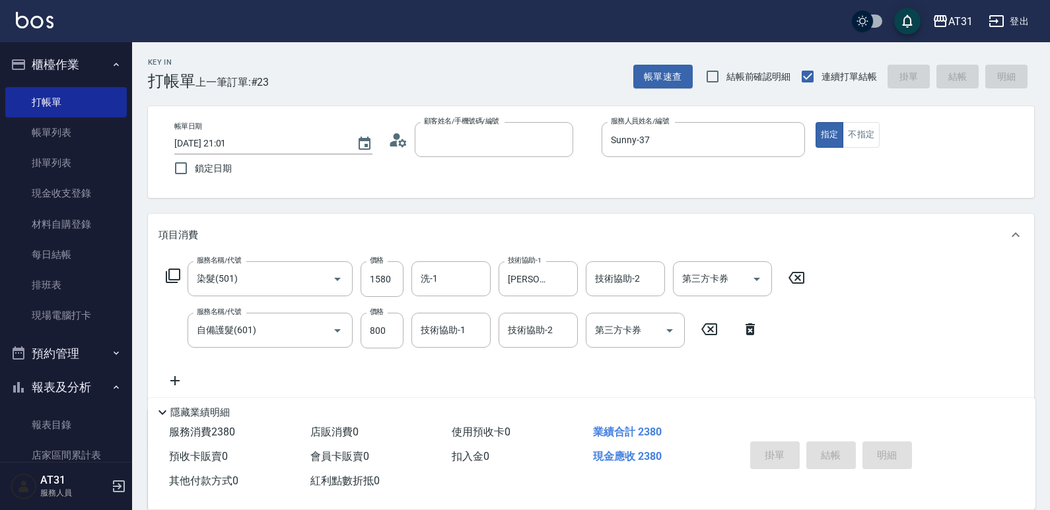
type input "0"
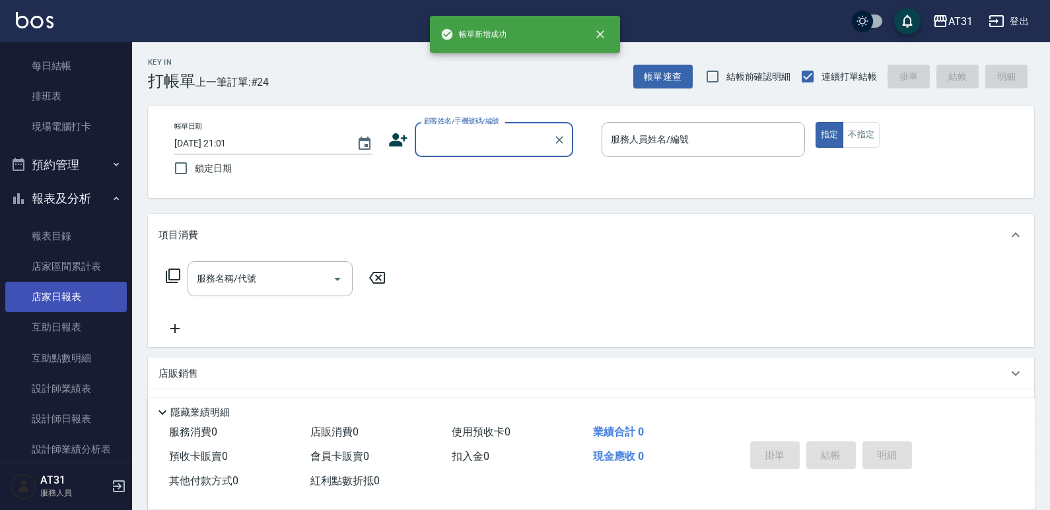
scroll to position [198, 0]
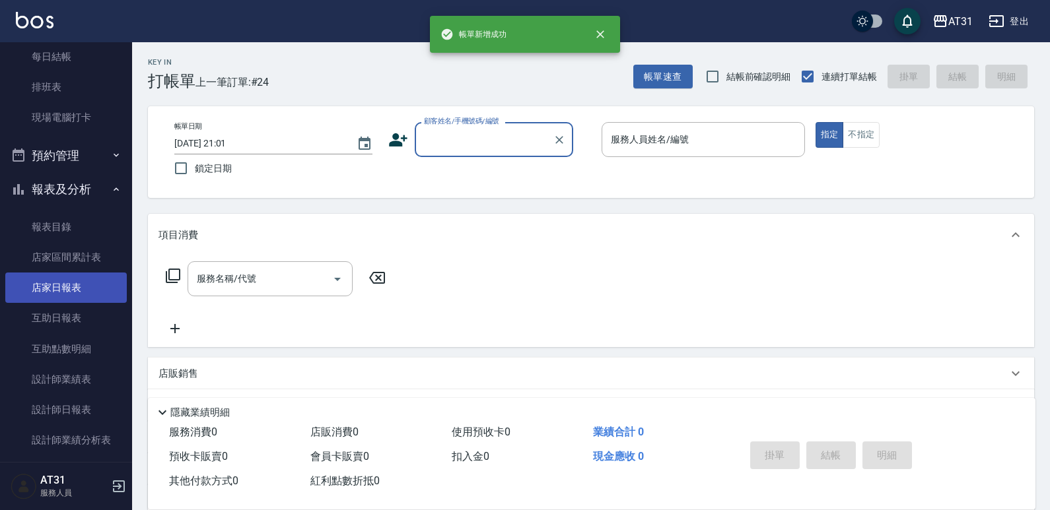
click at [75, 277] on link "店家日報表" at bounding box center [66, 288] width 122 height 30
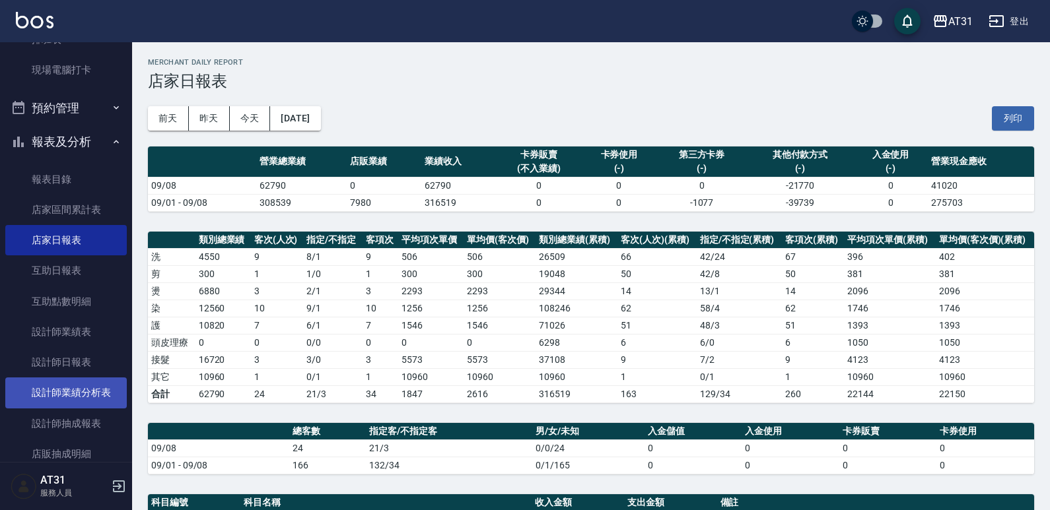
scroll to position [264, 0]
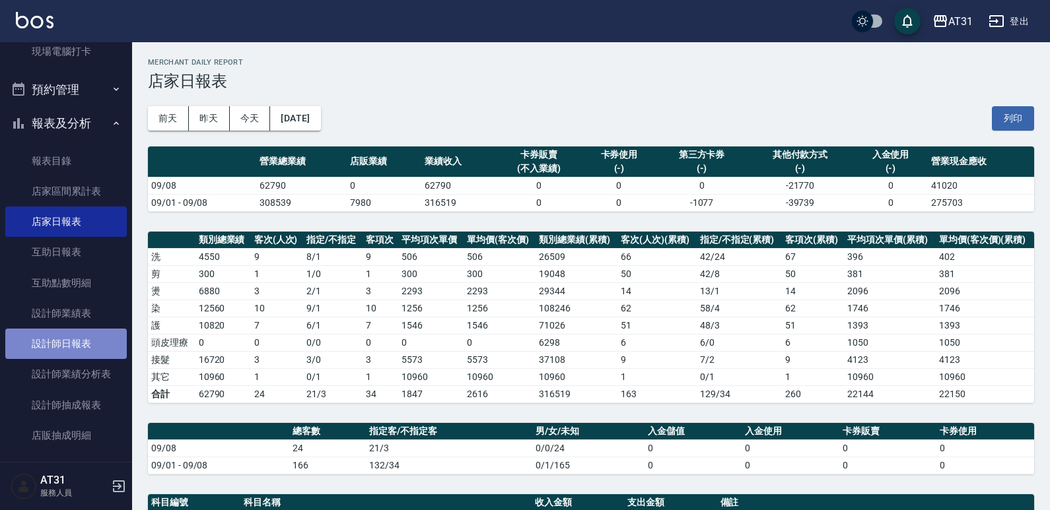
click at [77, 349] on link "設計師日報表" at bounding box center [66, 344] width 122 height 30
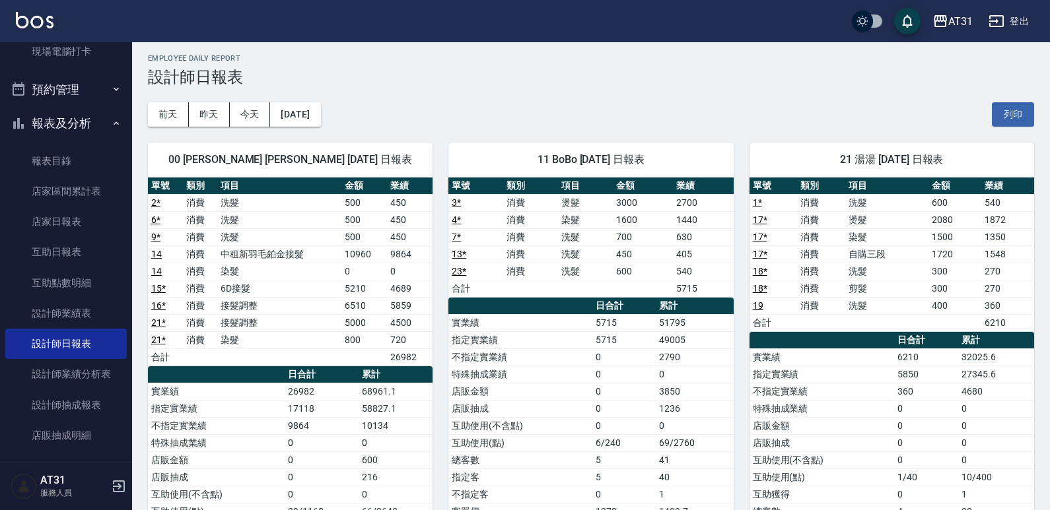
scroll to position [66, 0]
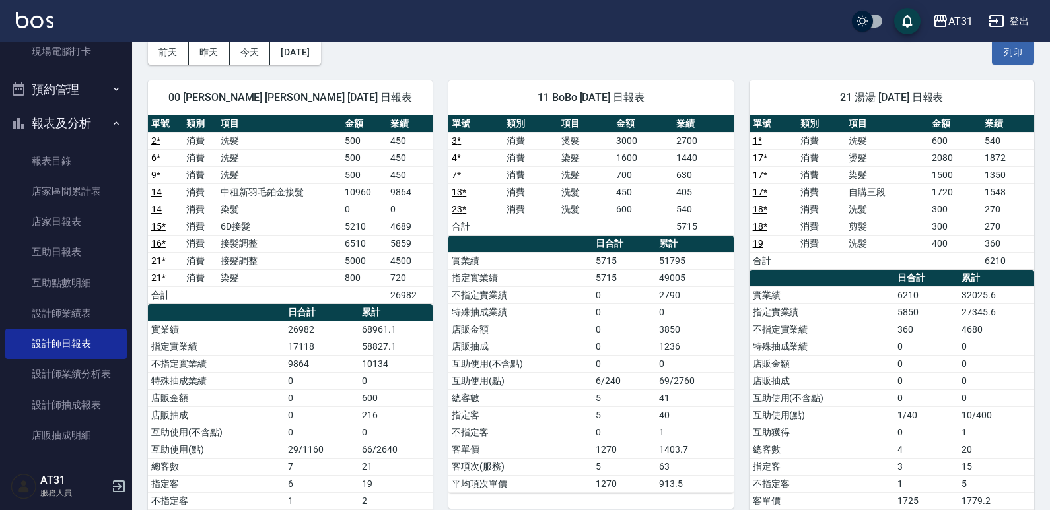
drag, startPoint x: 273, startPoint y: 265, endPoint x: 228, endPoint y: 248, distance: 48.7
click at [228, 248] on td "接髮調整" at bounding box center [279, 243] width 124 height 17
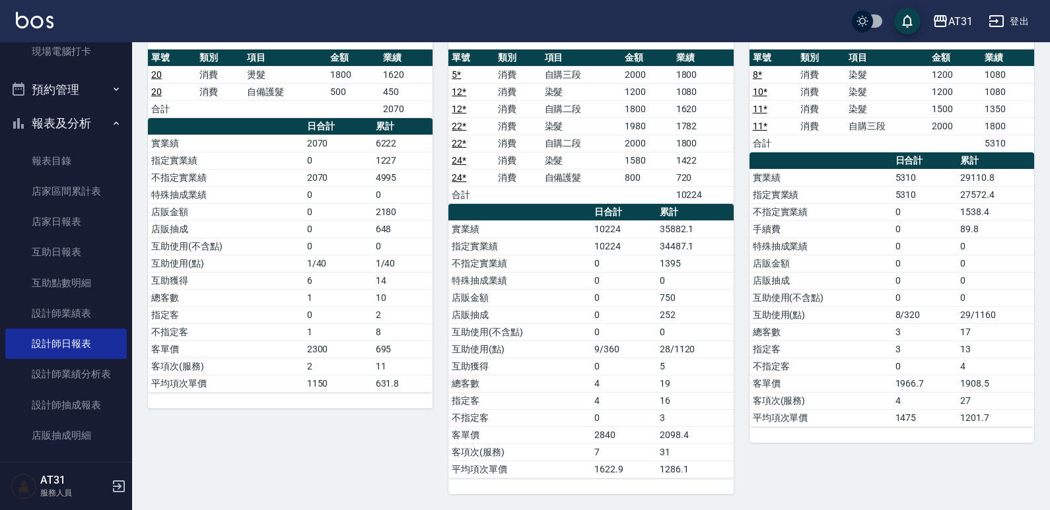
scroll to position [579, 0]
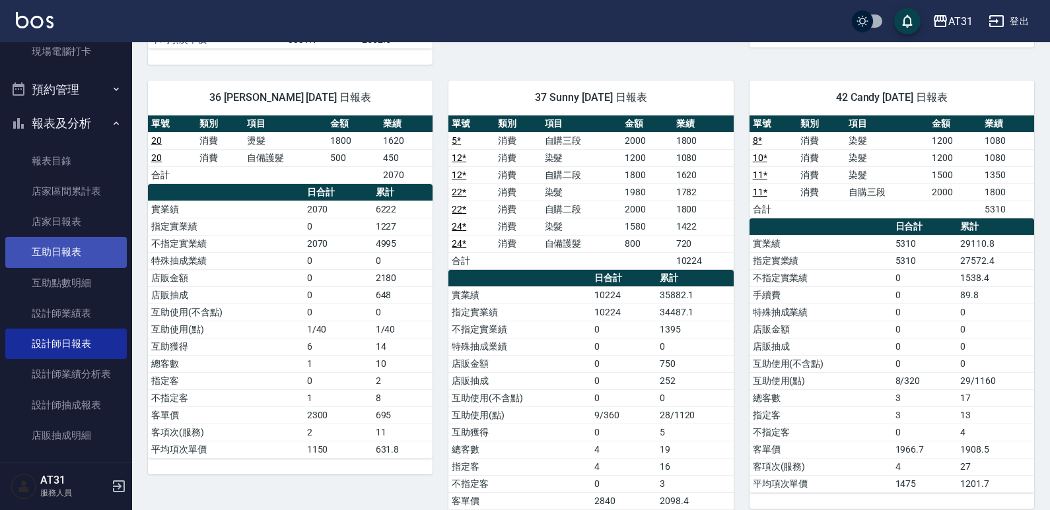
click at [89, 256] on link "互助日報表" at bounding box center [66, 252] width 122 height 30
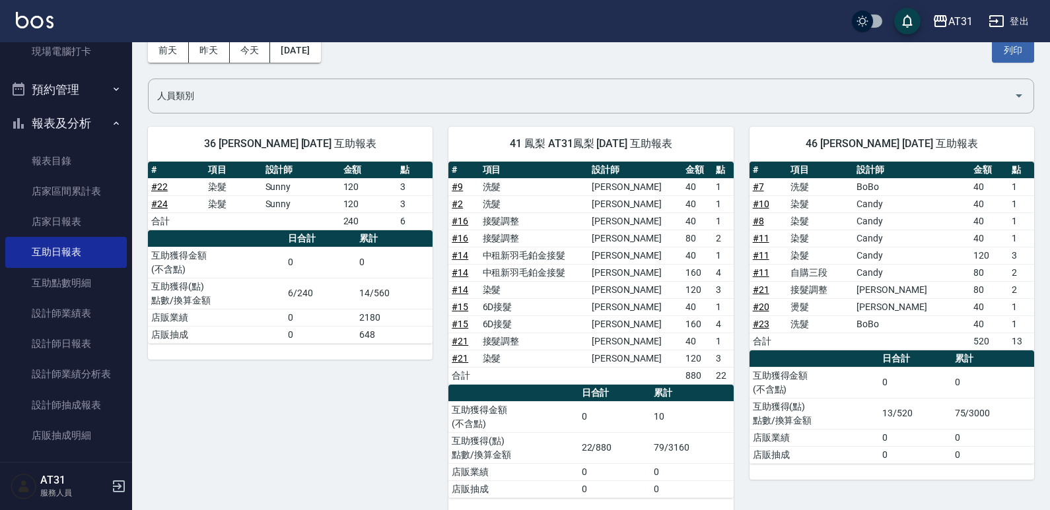
scroll to position [132, 0]
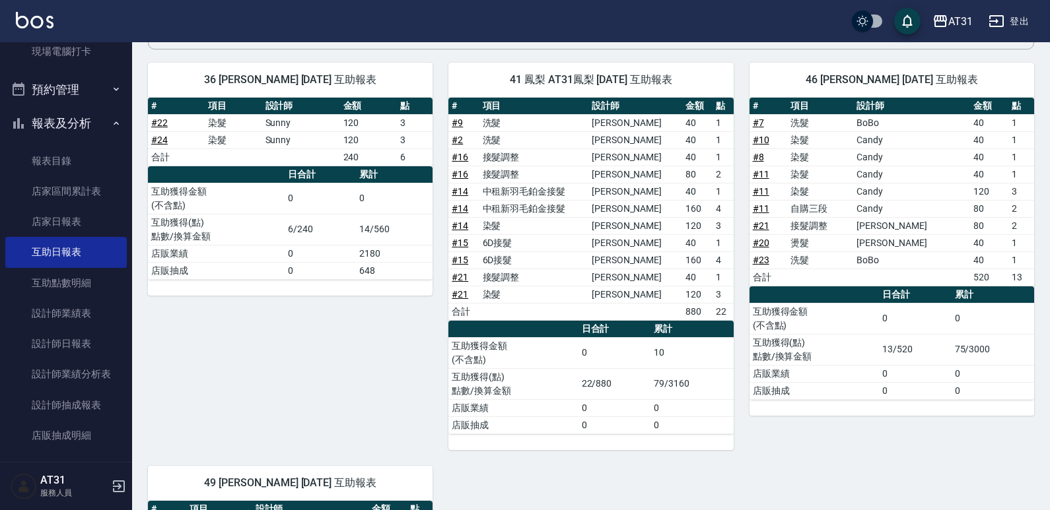
drag, startPoint x: 677, startPoint y: 282, endPoint x: 659, endPoint y: 281, distance: 17.9
drag, startPoint x: 659, startPoint y: 281, endPoint x: 588, endPoint y: 270, distance: 71.4
click at [588, 270] on td "接髮調整" at bounding box center [533, 277] width 109 height 17
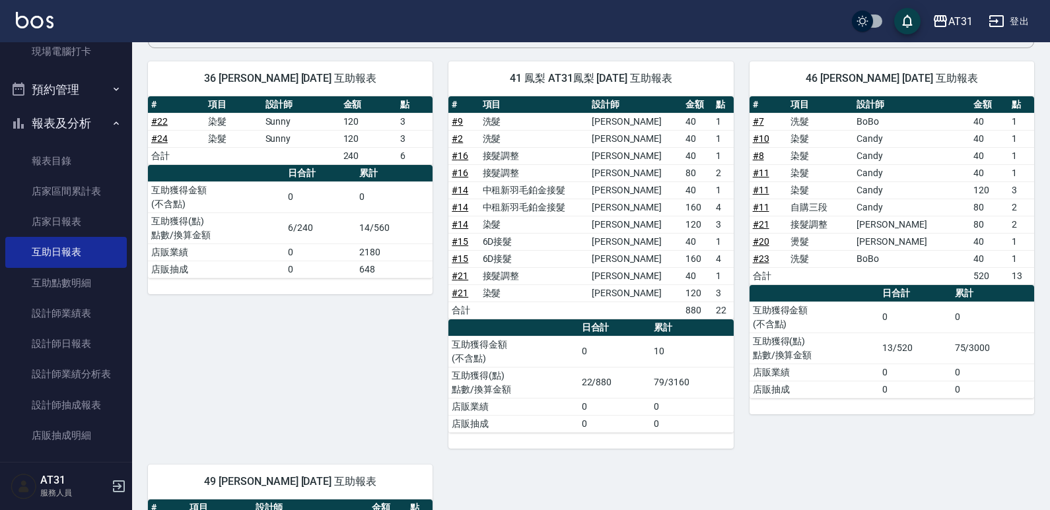
scroll to position [110, 0]
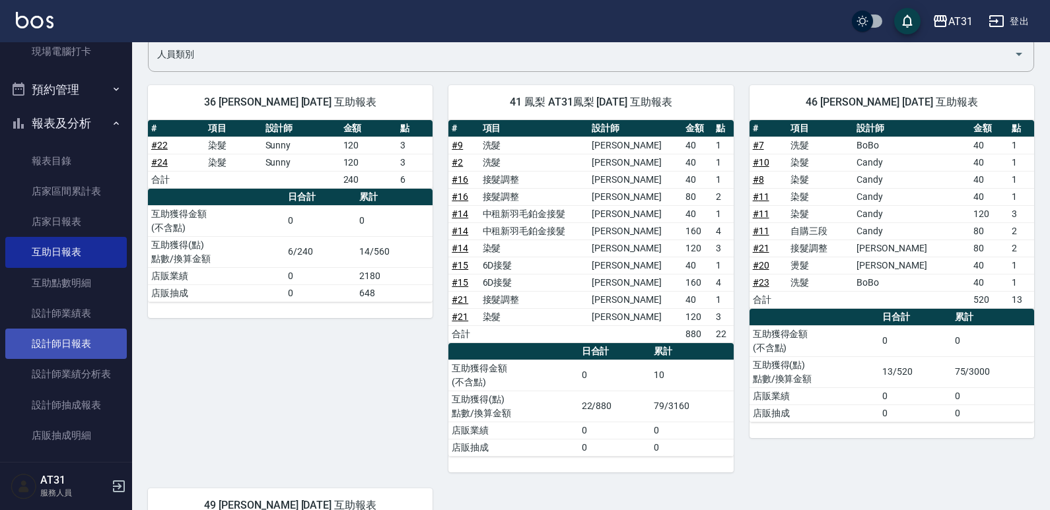
click at [85, 335] on link "設計師日報表" at bounding box center [66, 344] width 122 height 30
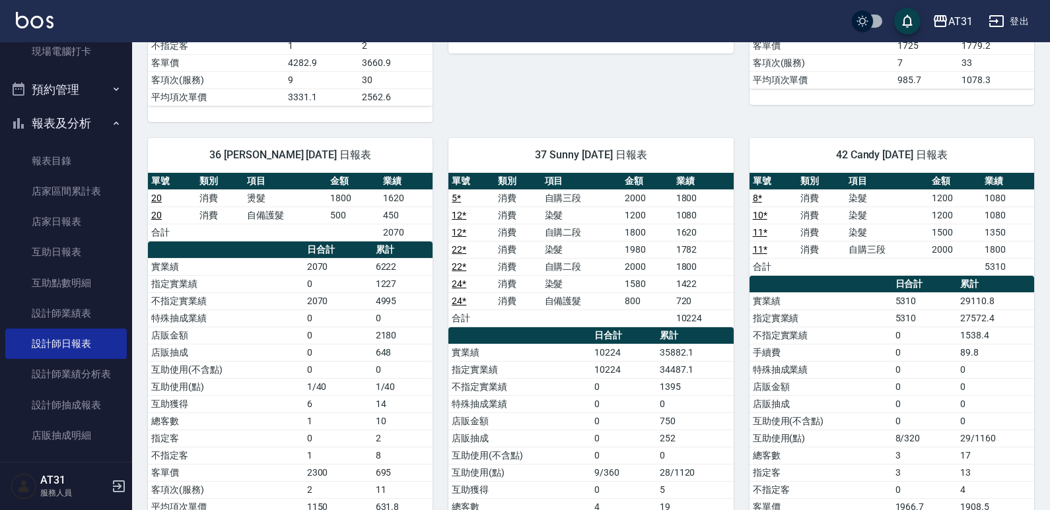
scroll to position [579, 0]
